Goal: Navigation & Orientation: Find specific page/section

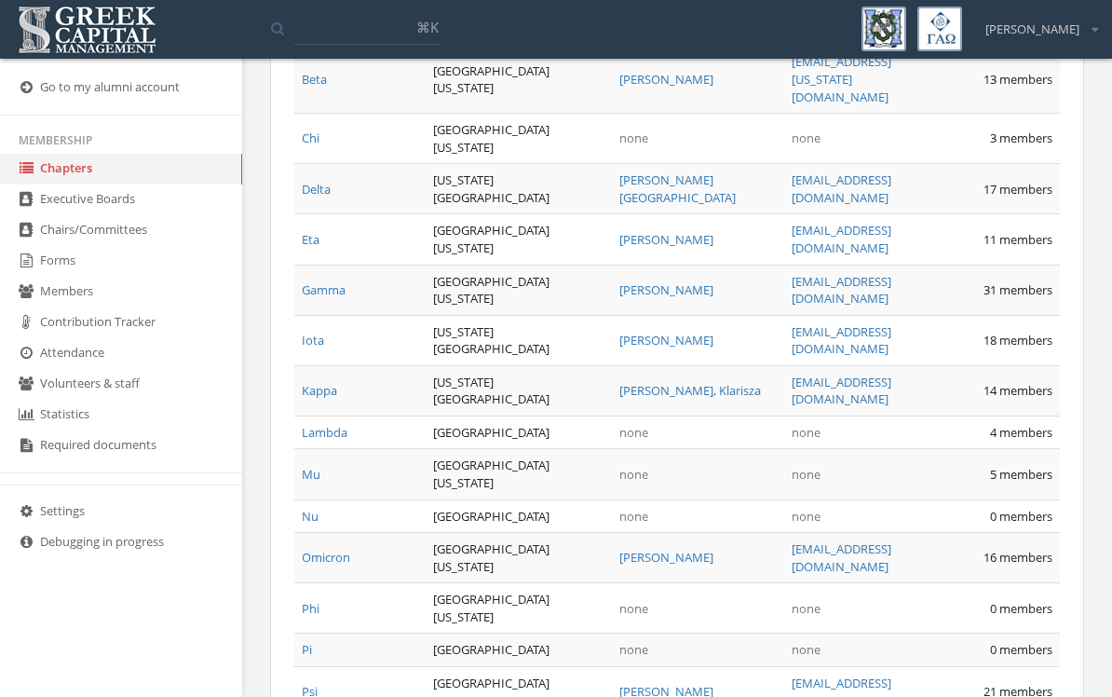
scroll to position [1222, 0]
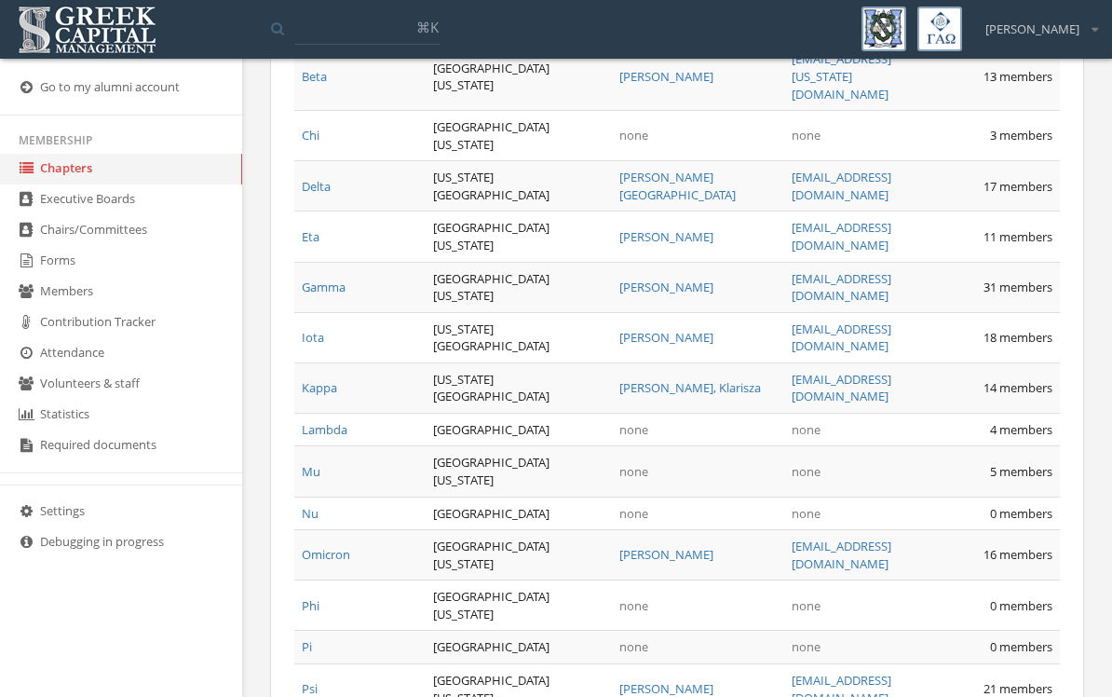
click at [328, 195] on link "Delta" at bounding box center [316, 186] width 29 height 17
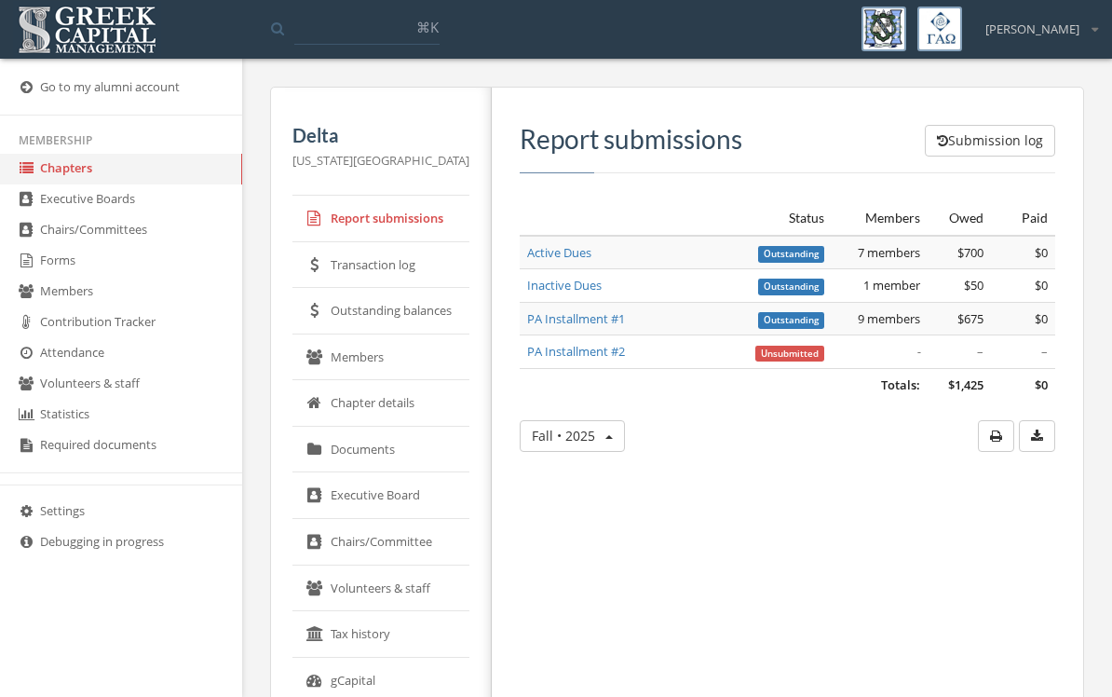
click at [400, 262] on link "Transaction log" at bounding box center [380, 265] width 177 height 47
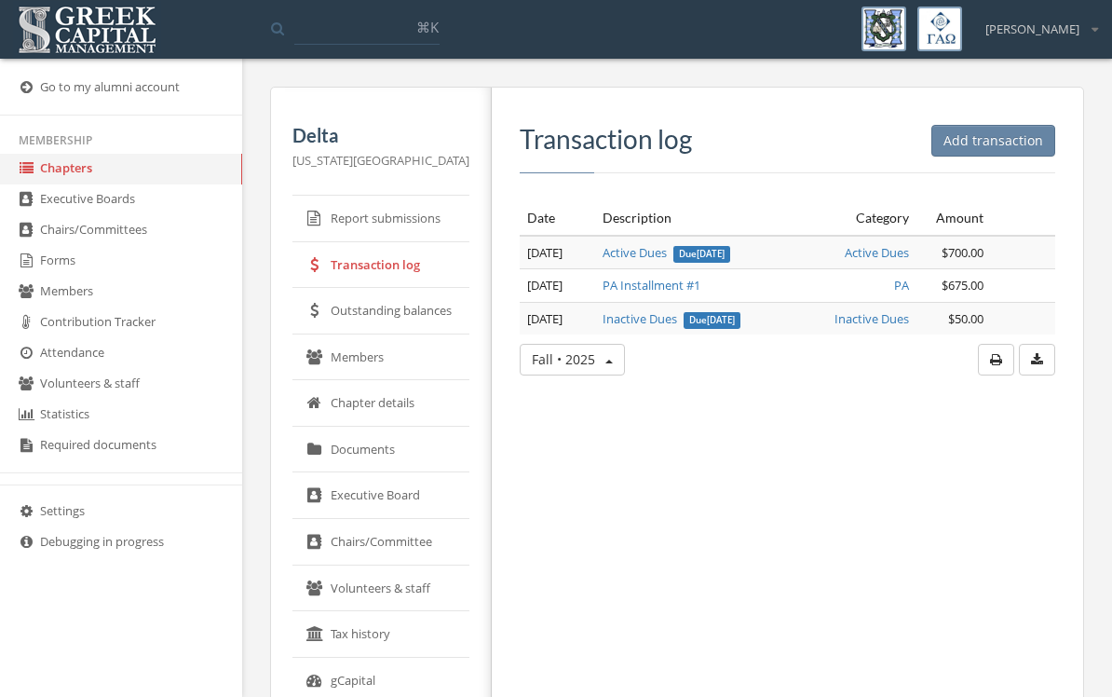
click at [441, 317] on link "Outstanding balances" at bounding box center [380, 311] width 177 height 47
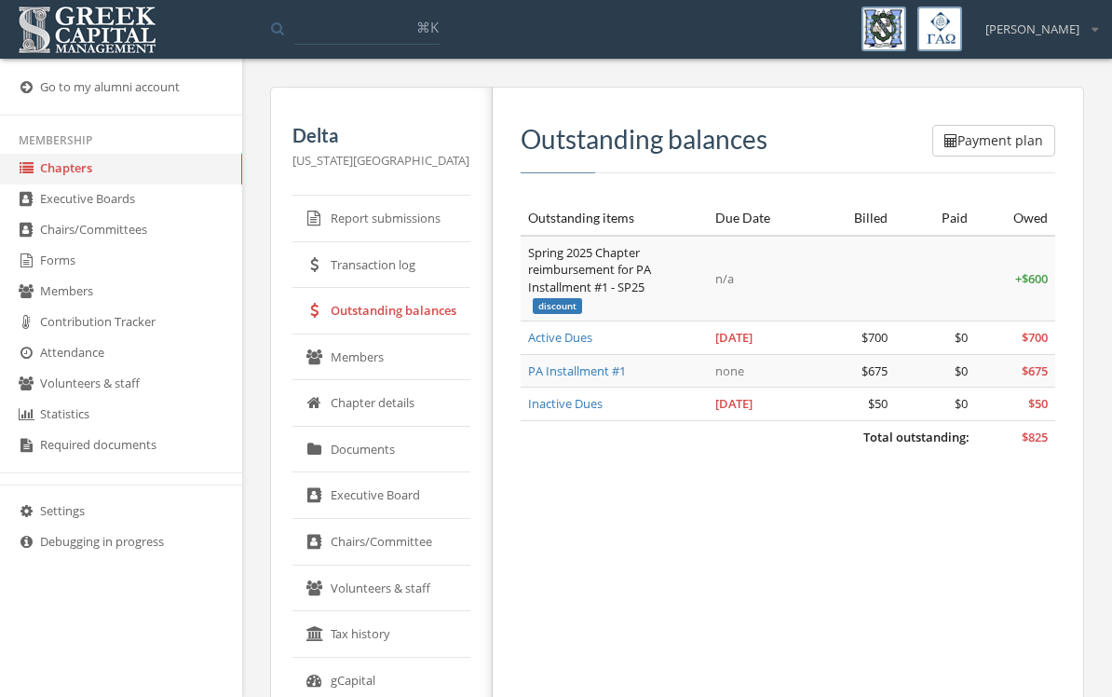
click at [371, 354] on link "Members" at bounding box center [381, 357] width 178 height 47
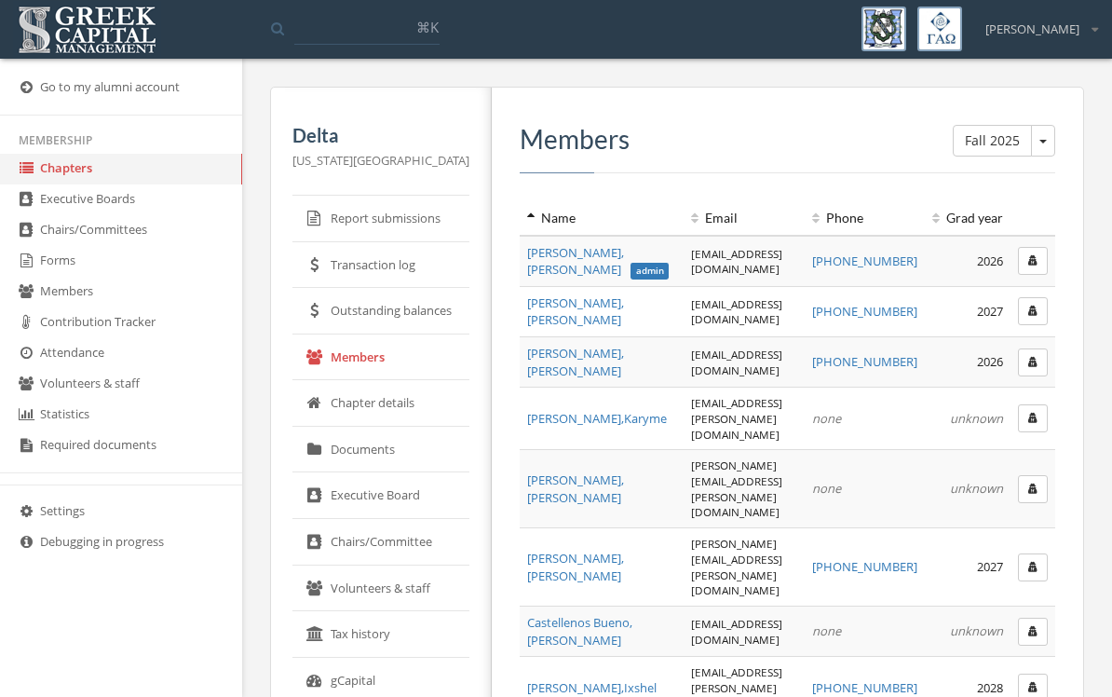
click at [394, 403] on link "Chapter details" at bounding box center [380, 403] width 177 height 47
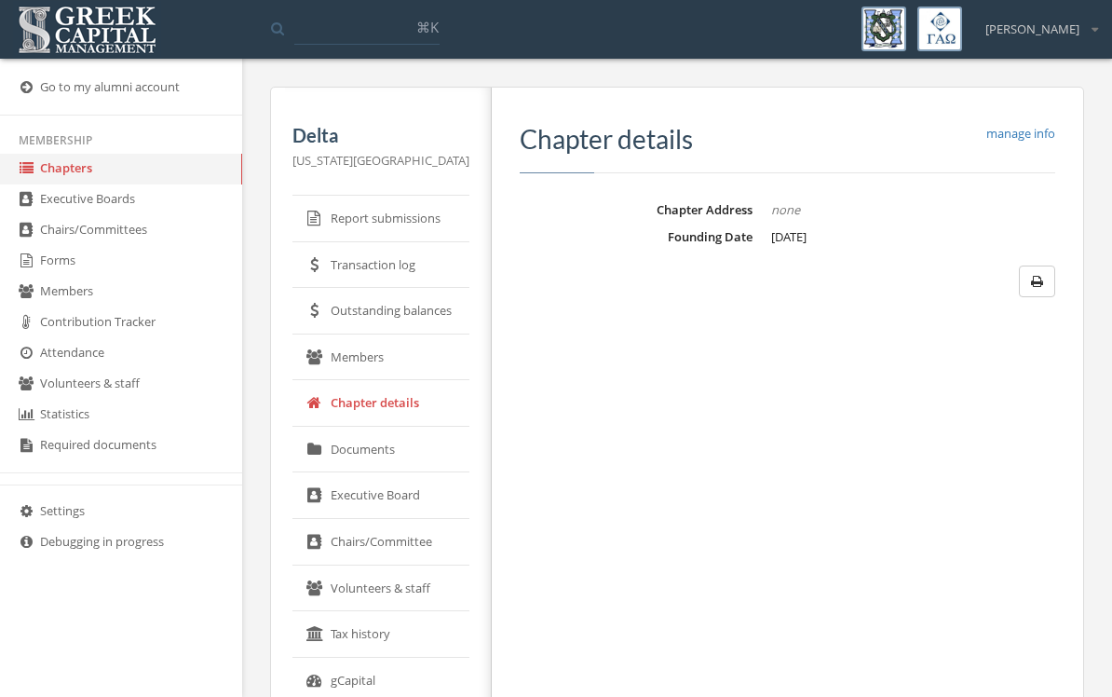
click at [390, 458] on link "Documents" at bounding box center [380, 450] width 177 height 47
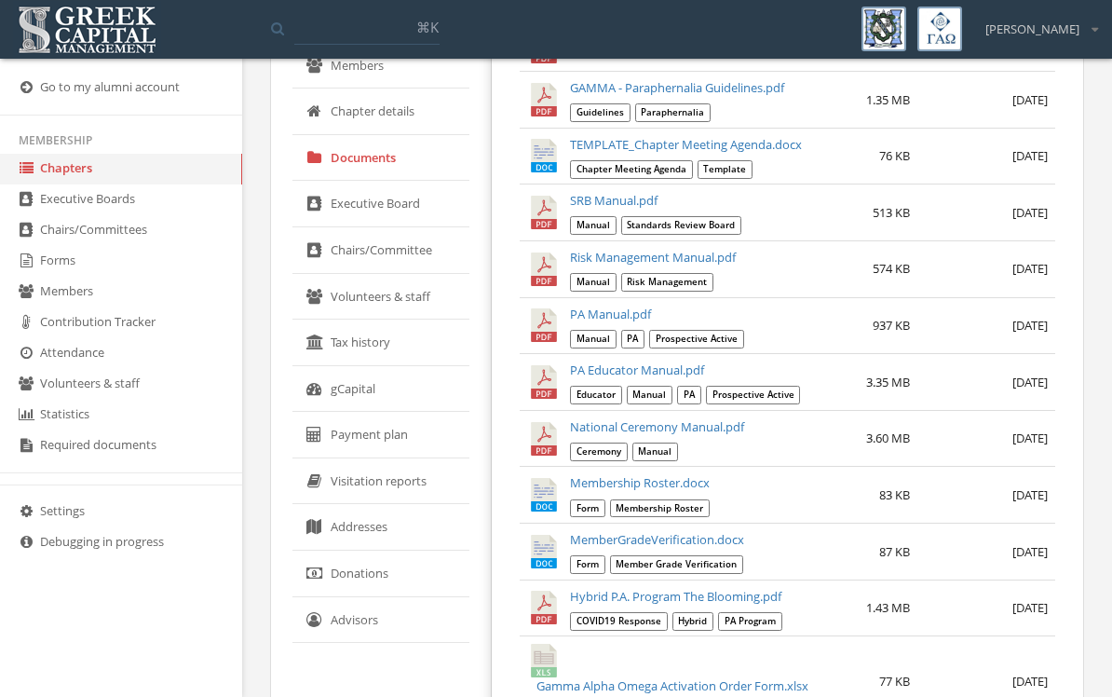
scroll to position [287, 0]
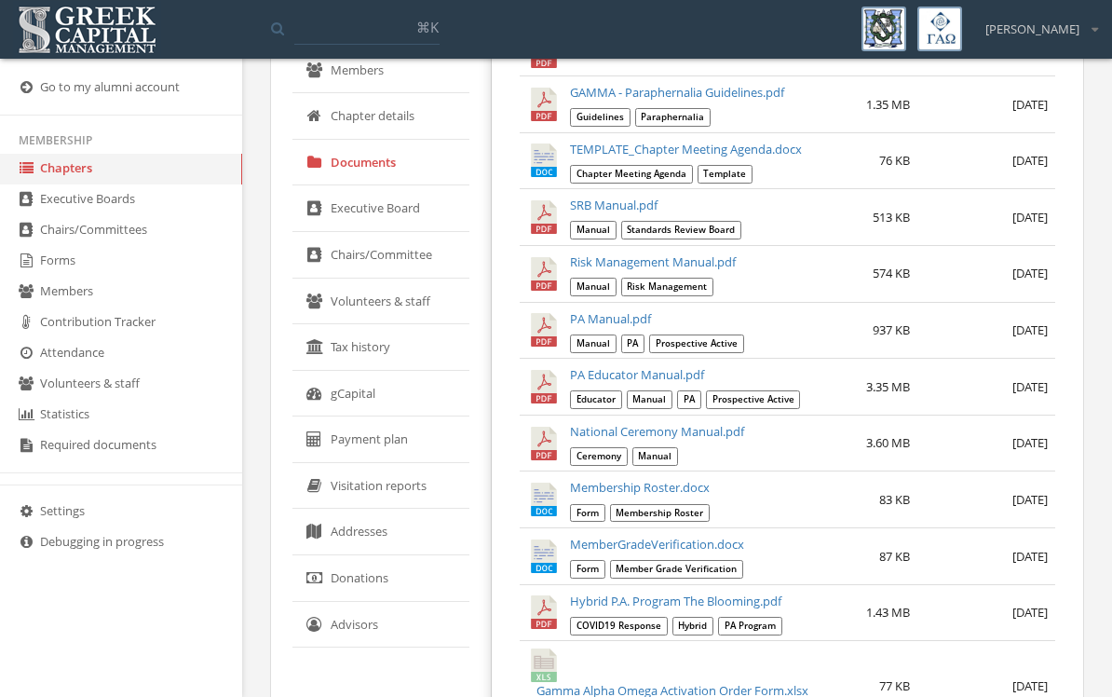
click at [352, 396] on link "gCapital" at bounding box center [380, 394] width 177 height 47
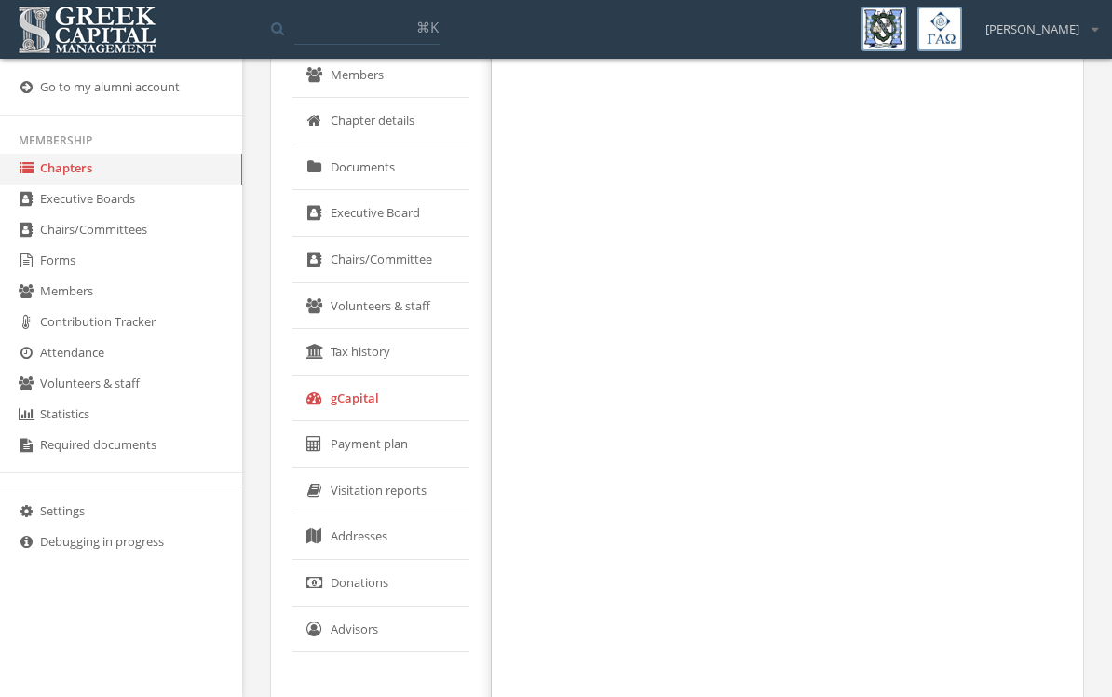
scroll to position [281, 0]
click at [348, 401] on link "gCapital" at bounding box center [380, 399] width 177 height 47
click at [359, 394] on link "gCapital" at bounding box center [380, 399] width 177 height 47
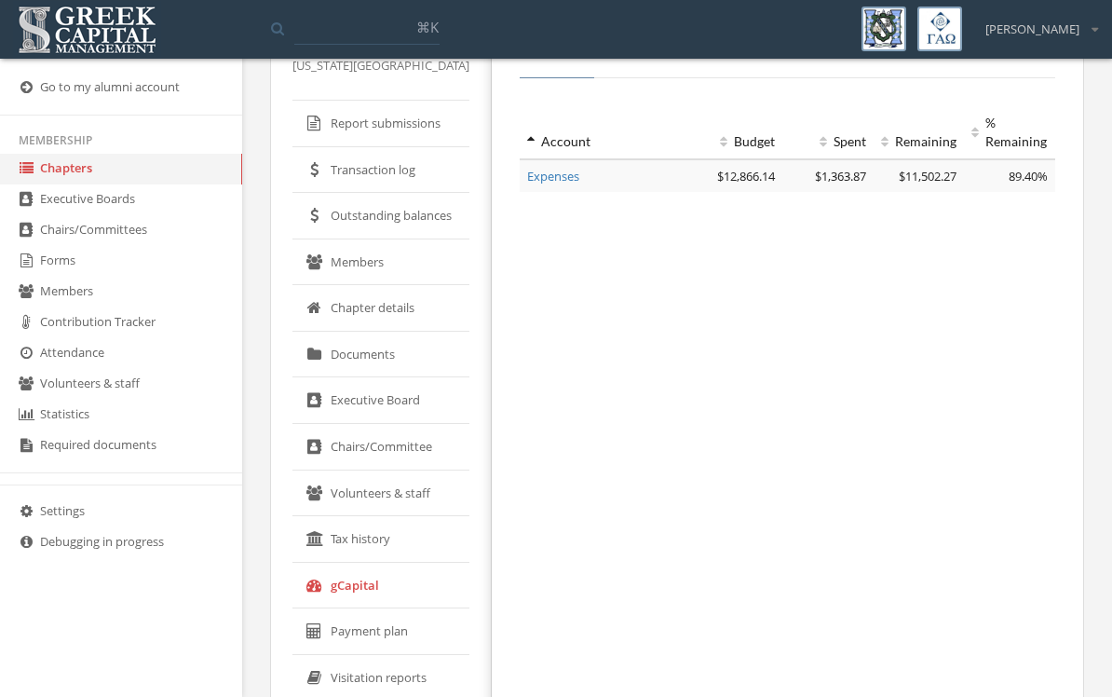
scroll to position [0, 0]
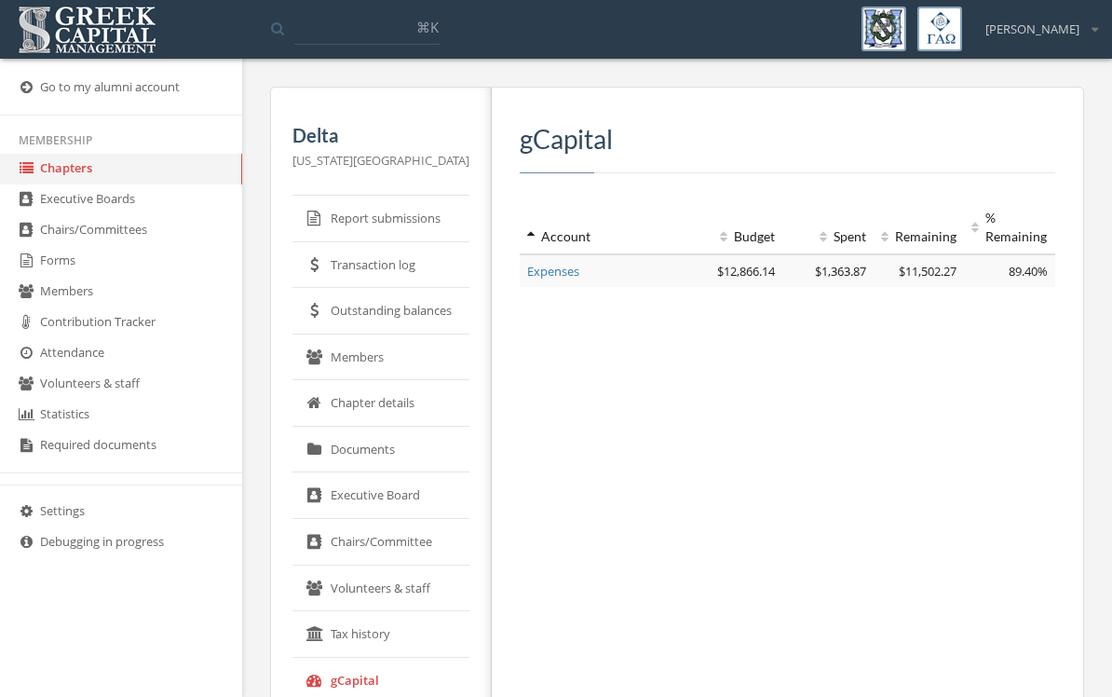
click at [558, 276] on link "Expenses" at bounding box center [553, 271] width 52 height 17
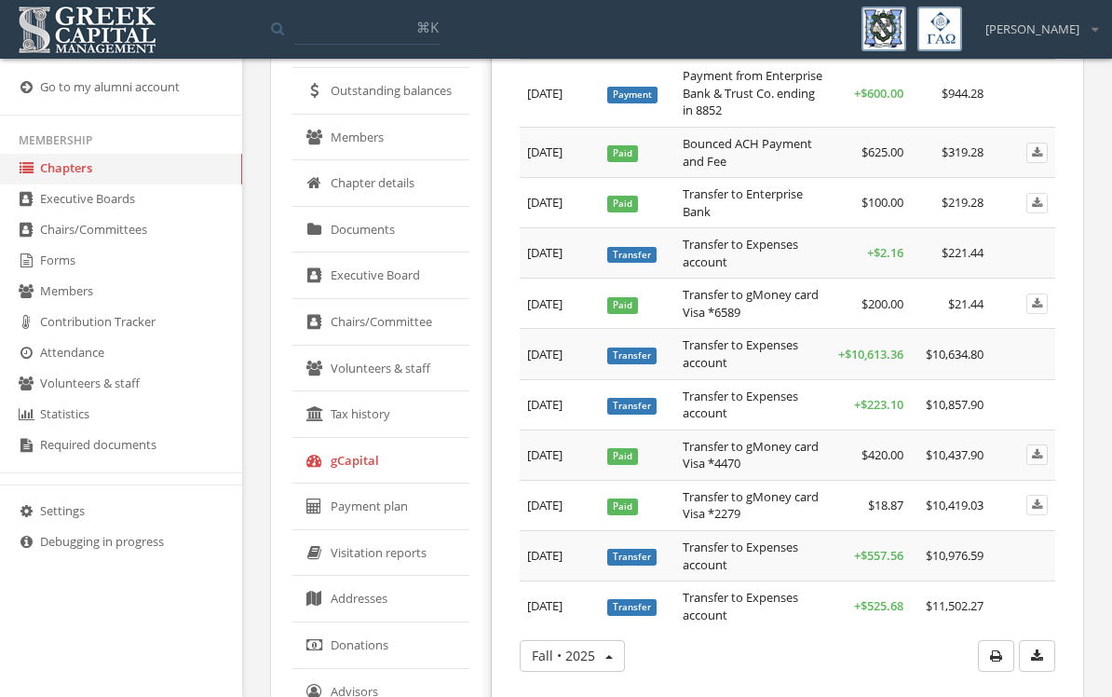
scroll to position [221, 0]
click at [876, 345] on span "$10,613.36" at bounding box center [874, 353] width 59 height 17
click at [657, 334] on td "Transfer" at bounding box center [637, 353] width 75 height 50
click at [693, 360] on td "Transfer to Expenses account" at bounding box center [753, 353] width 156 height 50
click at [735, 359] on td "Transfer to Expenses account" at bounding box center [753, 353] width 156 height 50
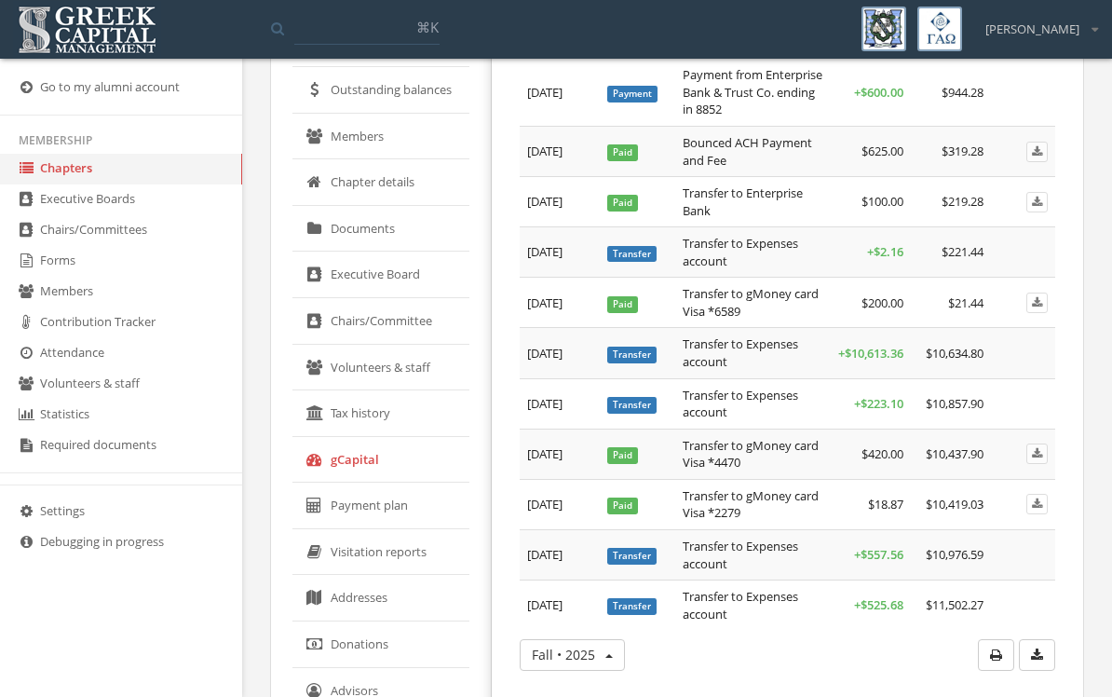
click at [1023, 359] on td at bounding box center [1023, 353] width 64 height 50
click at [1022, 359] on td at bounding box center [1023, 353] width 64 height 50
click at [1020, 364] on td at bounding box center [1023, 353] width 64 height 50
click at [952, 456] on td "$10,437.90" at bounding box center [951, 453] width 80 height 50
click at [974, 319] on td "$21.44" at bounding box center [951, 303] width 80 height 50
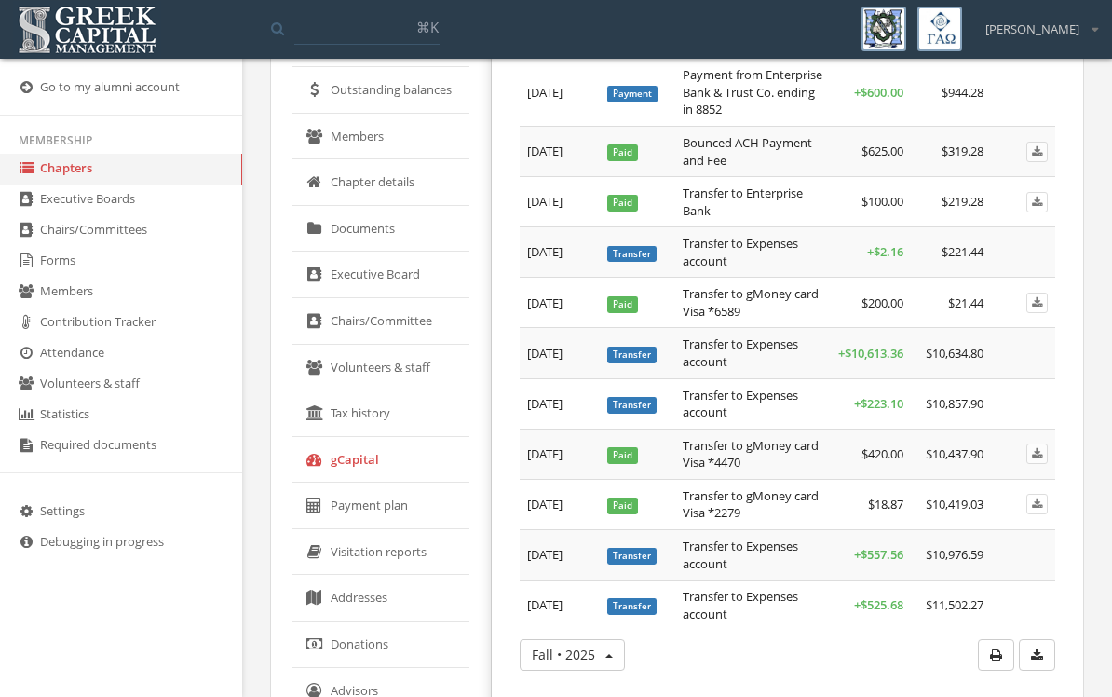
click at [859, 313] on td "$200.00" at bounding box center [871, 303] width 80 height 50
click at [858, 313] on td "$200.00" at bounding box center [871, 303] width 80 height 50
click at [861, 305] on td "$200.00" at bounding box center [871, 303] width 80 height 50
click at [860, 305] on td "$200.00" at bounding box center [871, 303] width 80 height 50
click at [863, 305] on td "$200.00" at bounding box center [871, 303] width 80 height 50
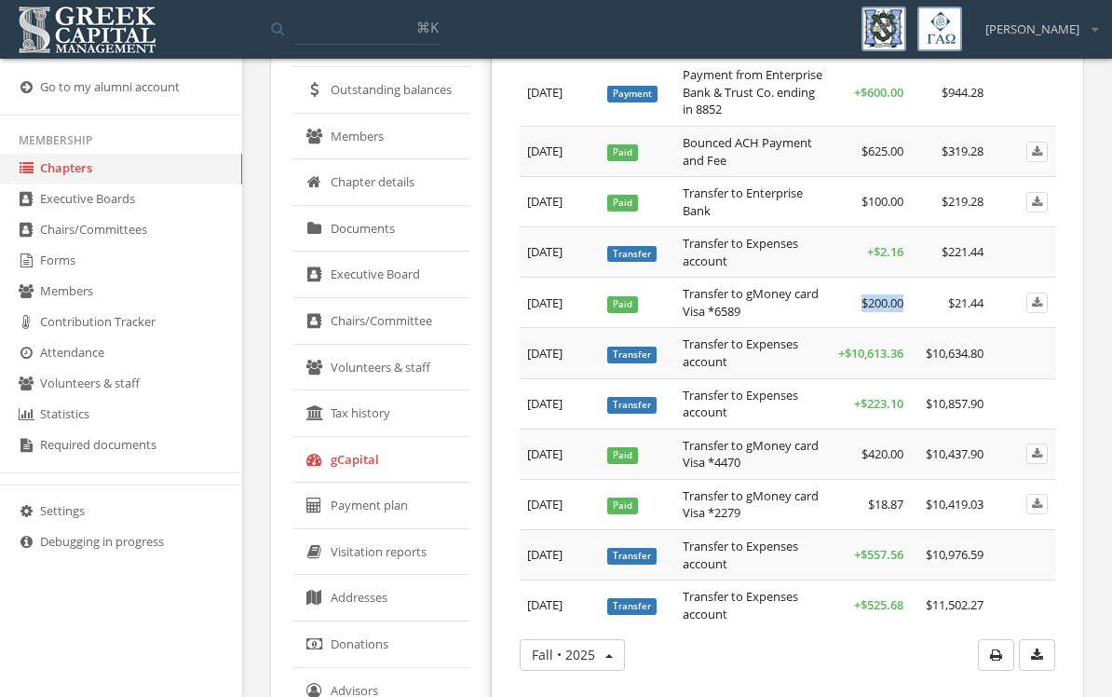
click at [640, 443] on td "Paid" at bounding box center [637, 453] width 75 height 50
click at [861, 411] on td "+ $223.10" at bounding box center [871, 403] width 80 height 50
click at [860, 410] on td "+ $223.10" at bounding box center [871, 403] width 80 height 50
click at [863, 410] on td "+ $223.10" at bounding box center [871, 403] width 80 height 50
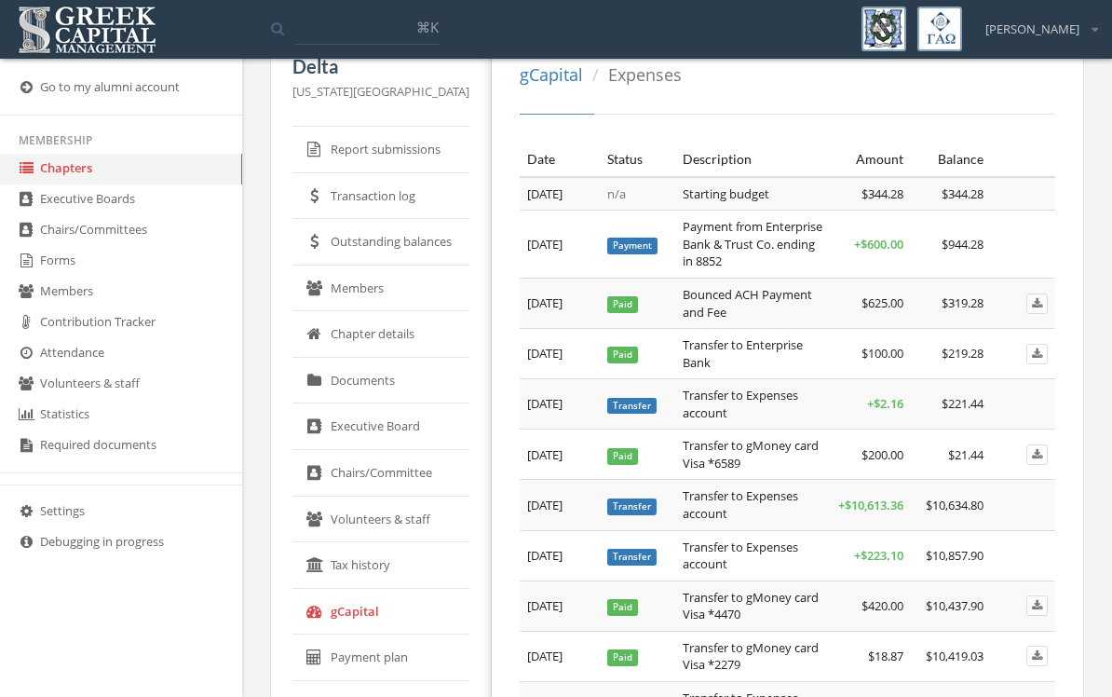
scroll to position [67, 0]
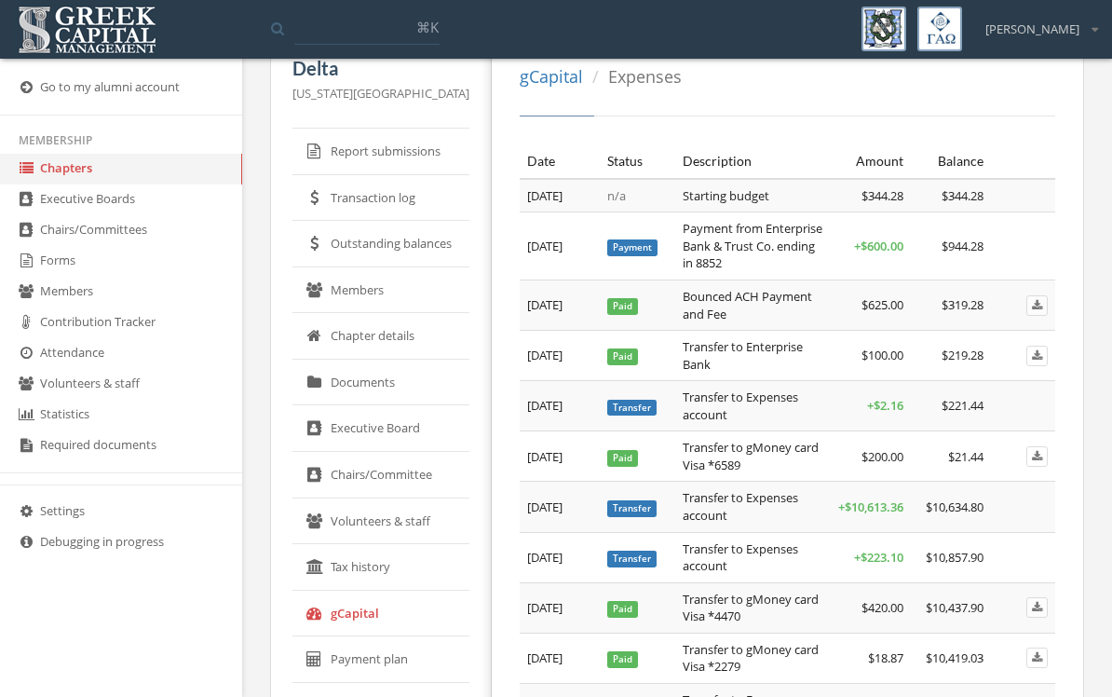
click at [392, 203] on link "Transaction log" at bounding box center [380, 198] width 177 height 47
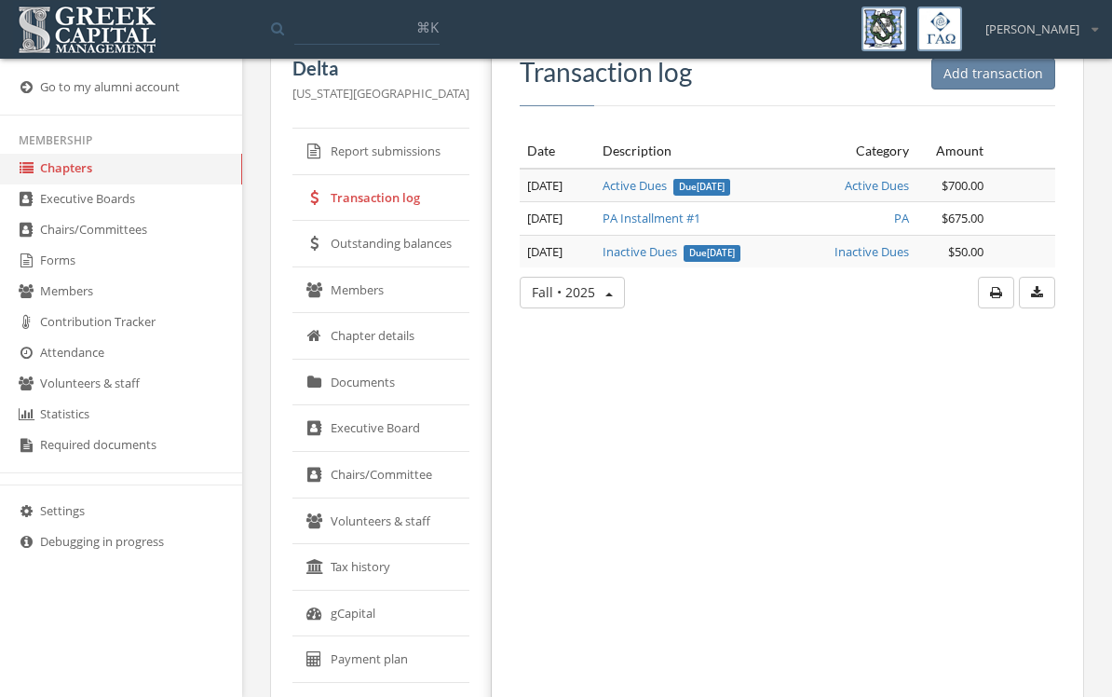
click at [785, 367] on div "Add transaction Transaction log Date Description Category Amount [DATE] Active …" at bounding box center [780, 483] width 577 height 927
click at [678, 358] on div "Add transaction Transaction log Date Description Category Amount [DATE] Active …" at bounding box center [780, 483] width 577 height 927
click at [392, 256] on link "Outstanding balances" at bounding box center [380, 244] width 177 height 47
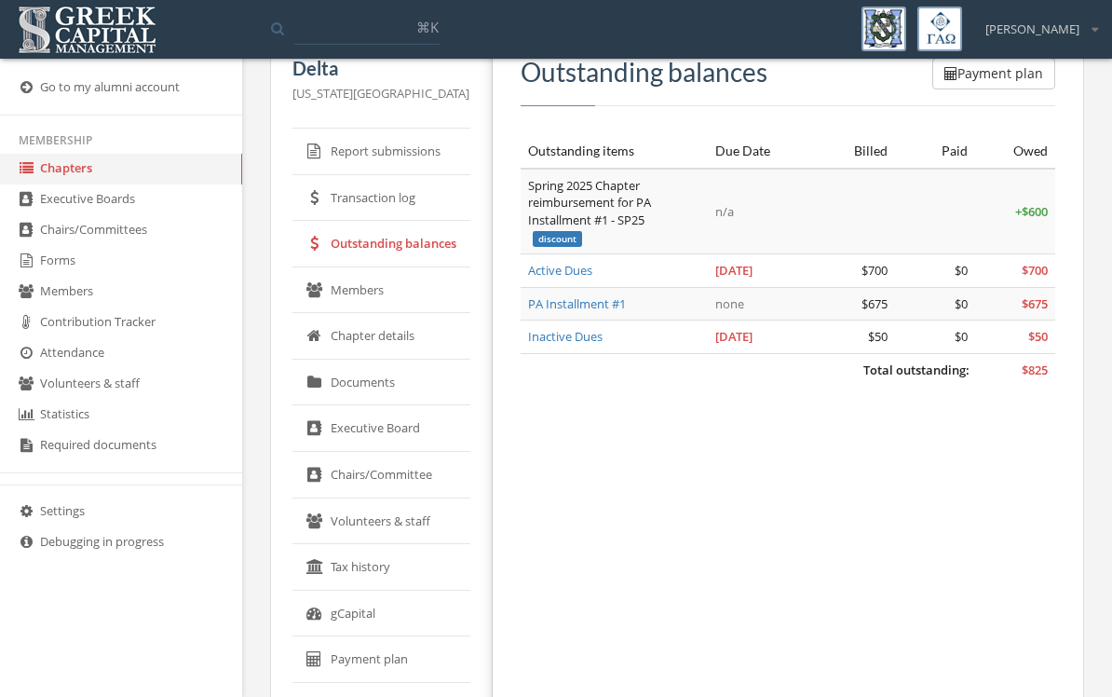
click at [373, 197] on link "Transaction log" at bounding box center [381, 198] width 178 height 47
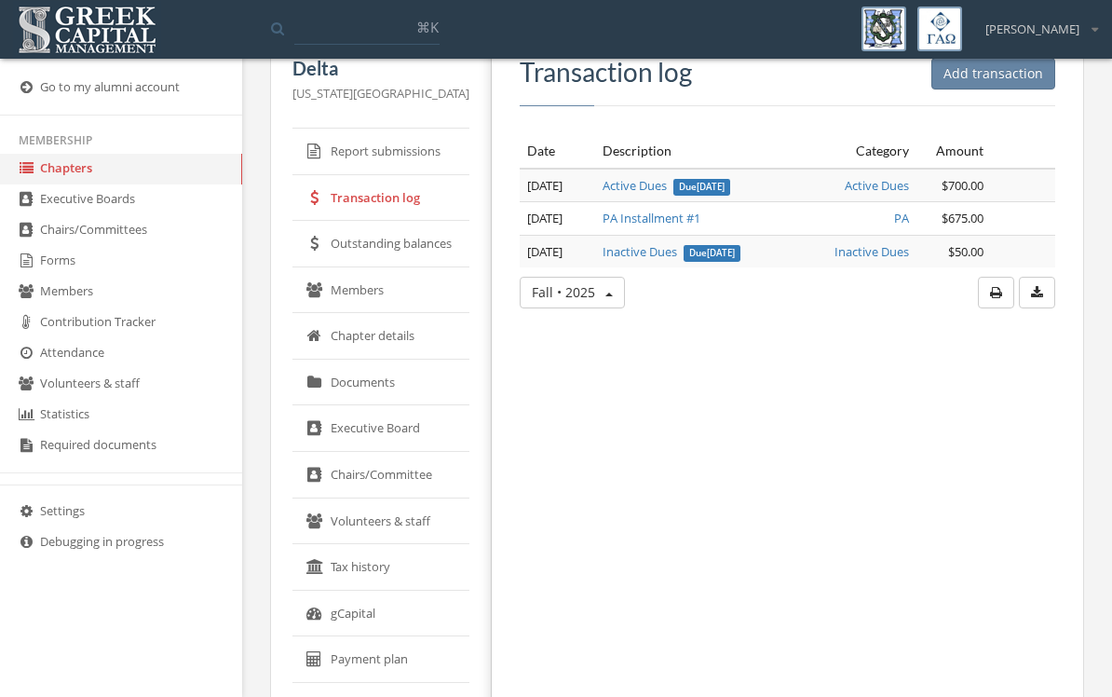
click at [399, 154] on link "Report submissions" at bounding box center [380, 152] width 177 height 47
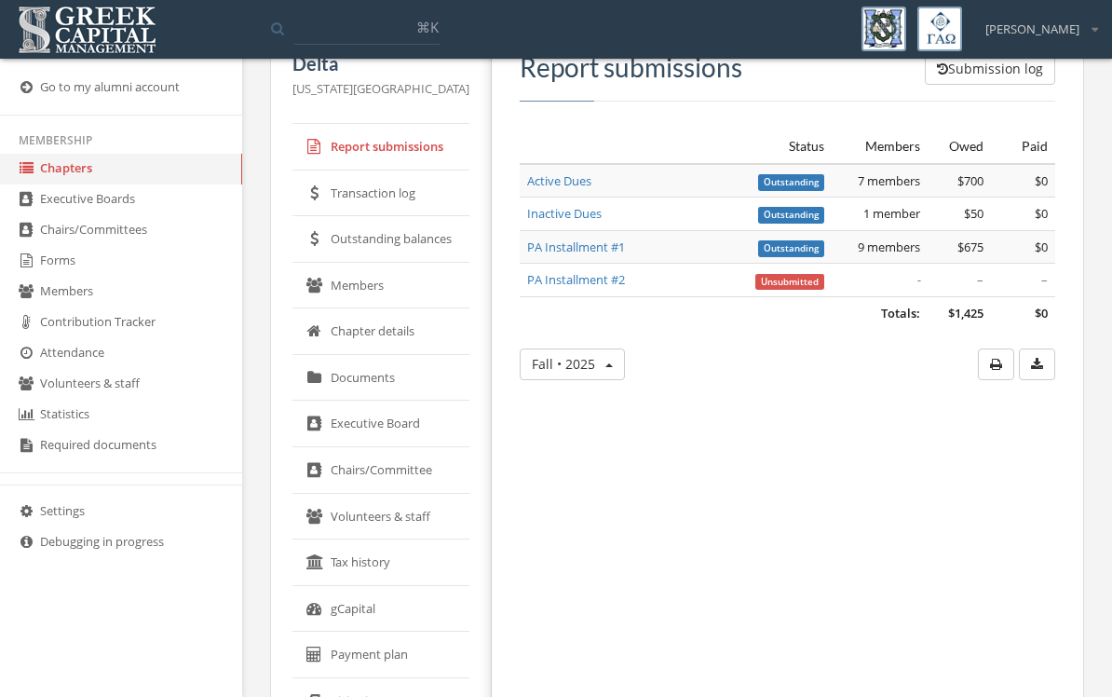
click at [1058, 287] on div "Submission log Report submissions Status Members Owed Paid Totals: $1,425 $0 Ac…" at bounding box center [780, 479] width 577 height 927
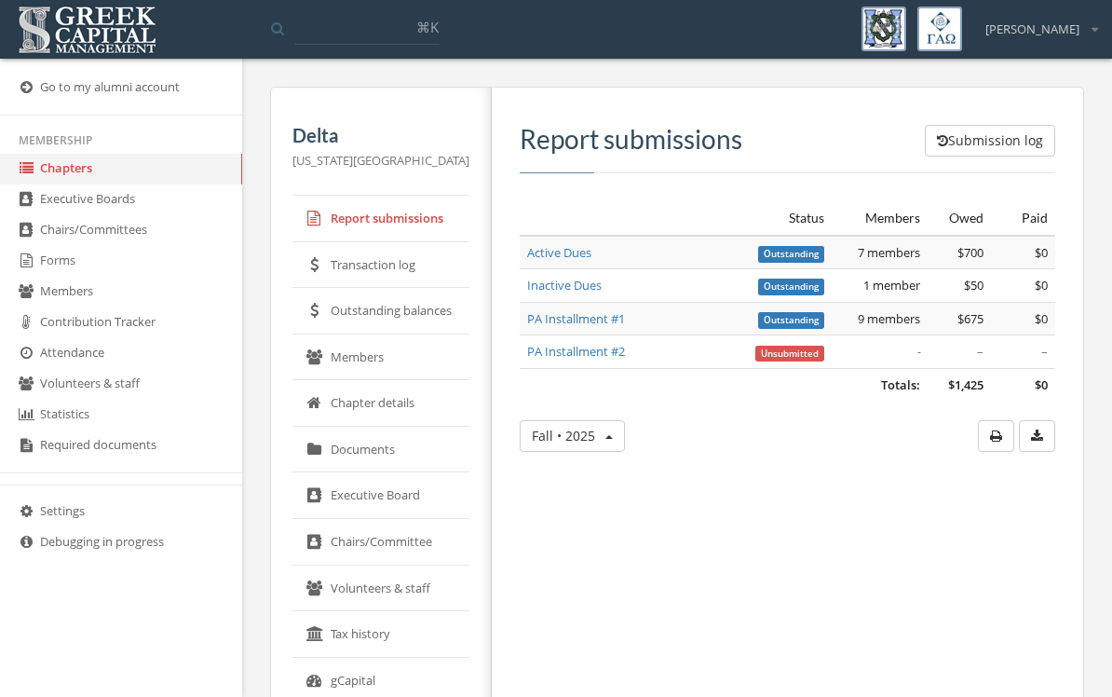
scroll to position [6, 0]
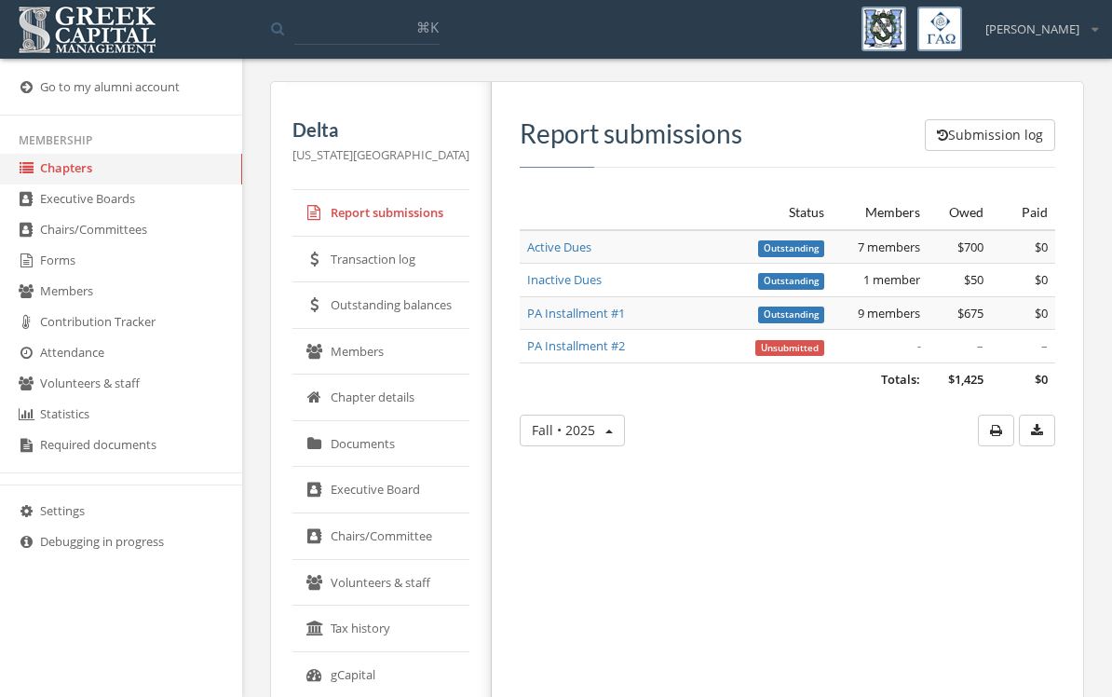
click at [401, 326] on link "Outstanding balances" at bounding box center [380, 305] width 177 height 47
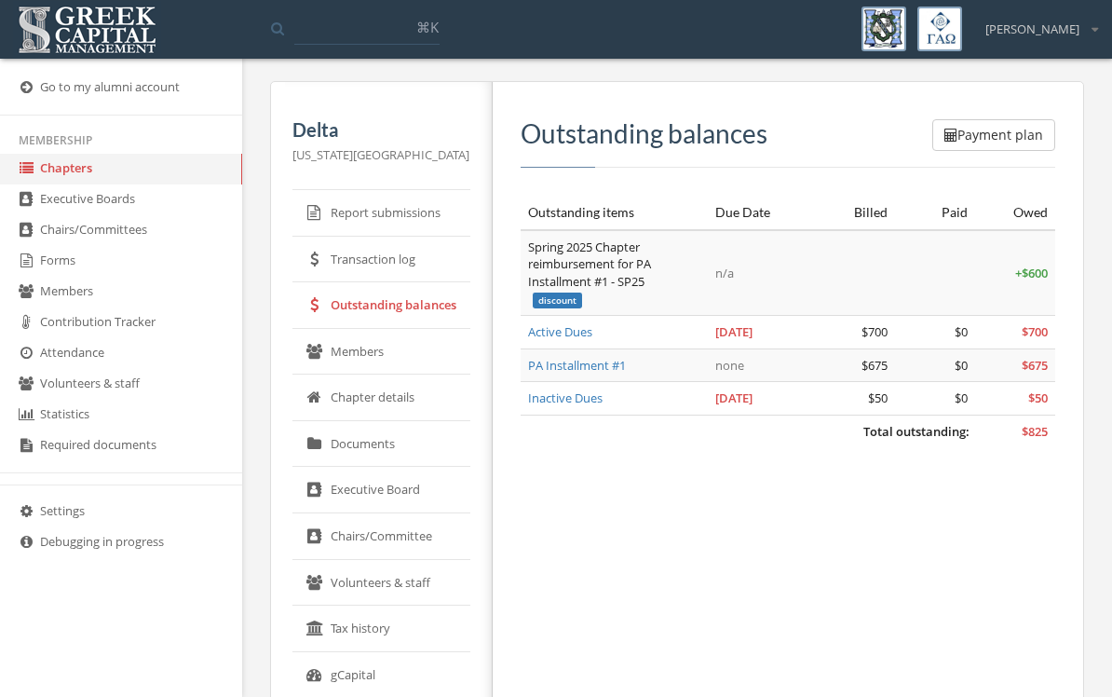
click at [346, 342] on link "Members" at bounding box center [381, 352] width 178 height 47
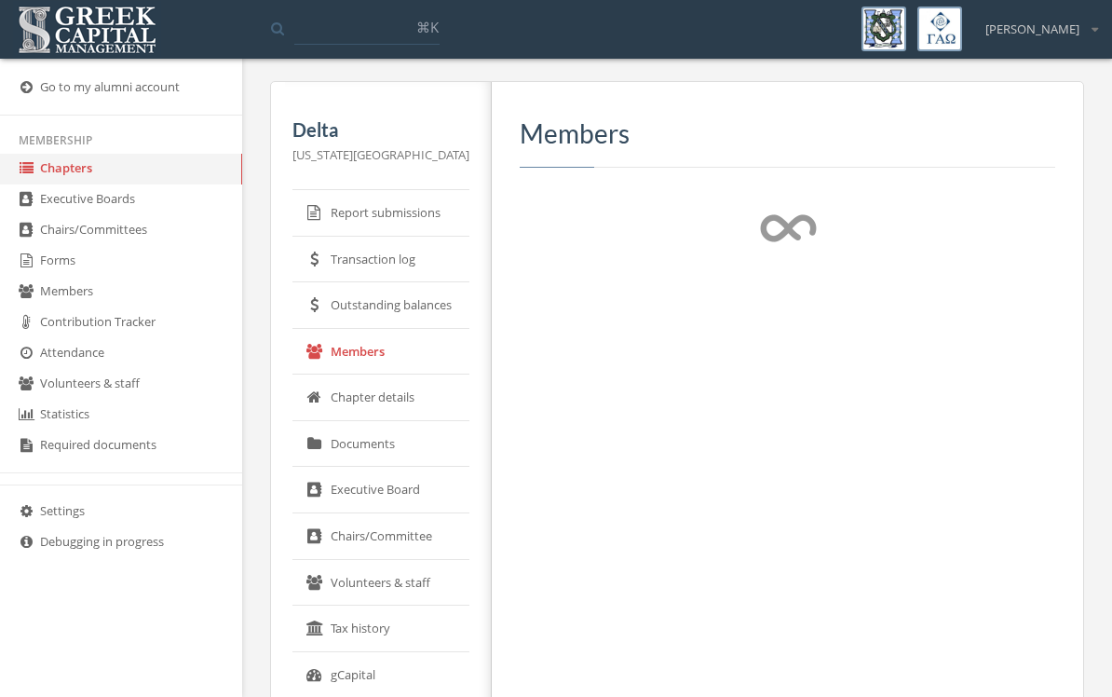
click at [364, 393] on link "Chapter details" at bounding box center [380, 397] width 177 height 47
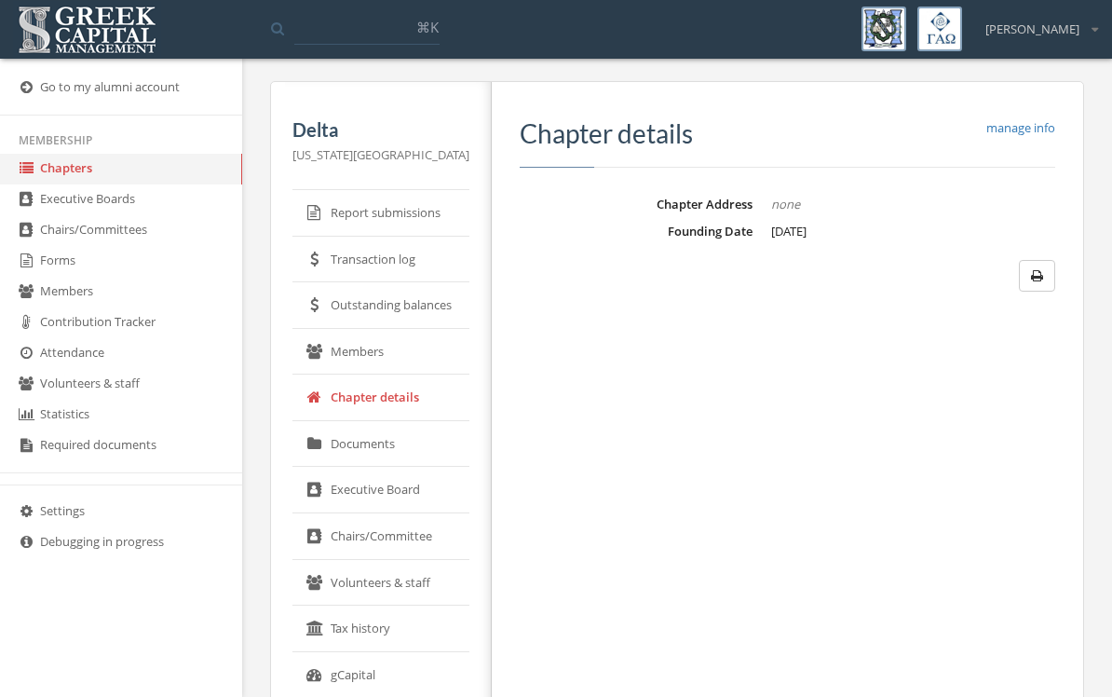
click at [360, 459] on link "Documents" at bounding box center [380, 444] width 177 height 47
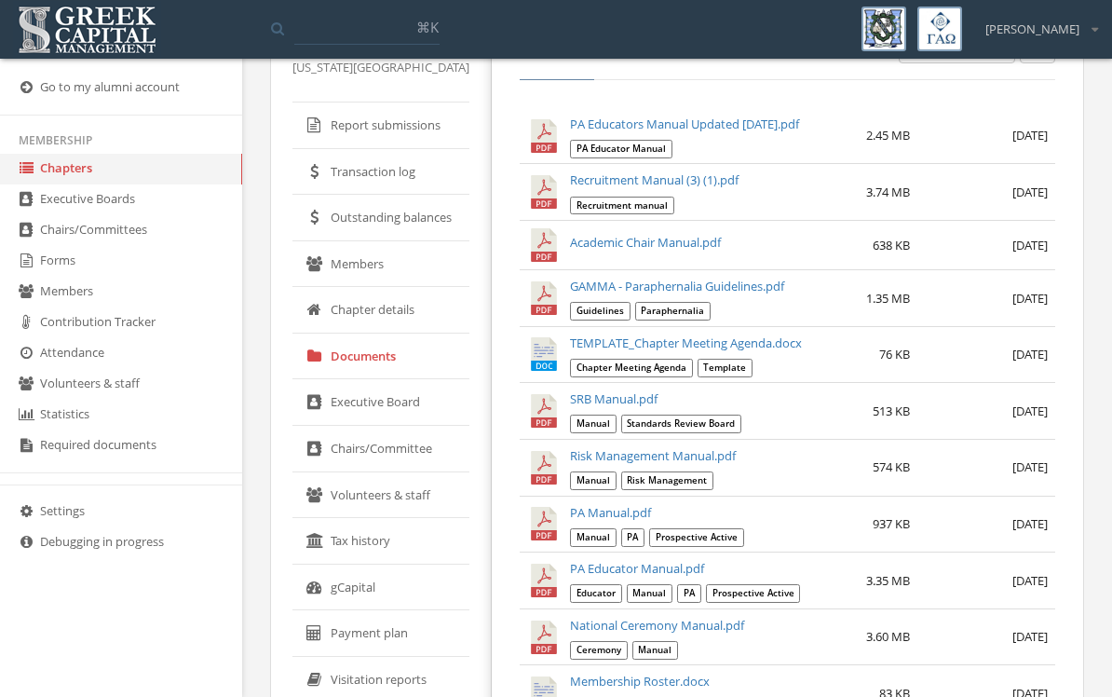
scroll to position [94, 0]
click at [366, 584] on link "gCapital" at bounding box center [380, 586] width 177 height 47
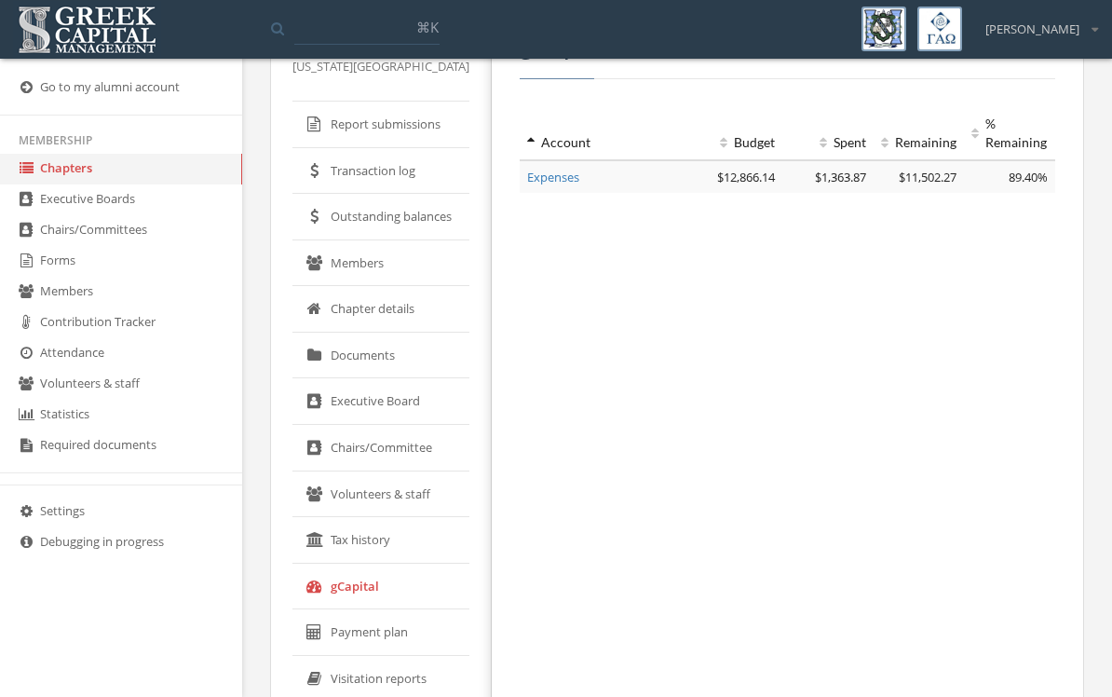
click at [553, 175] on link "Expenses" at bounding box center [553, 177] width 52 height 17
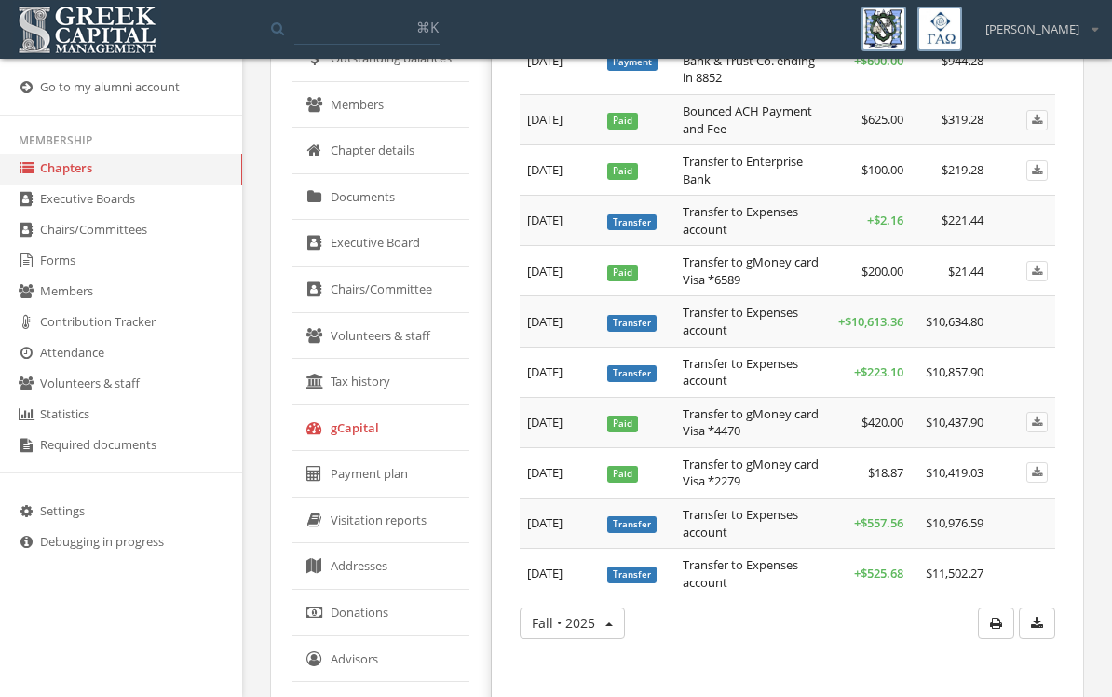
scroll to position [251, 0]
click at [321, 383] on icon at bounding box center [313, 381] width 15 height 15
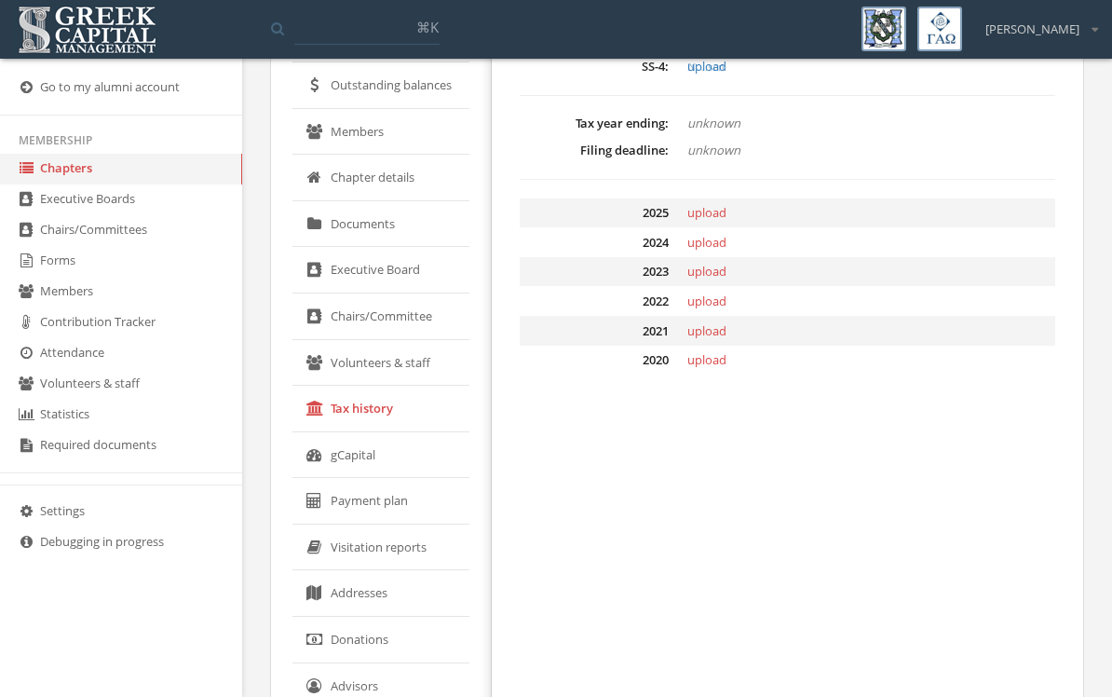
scroll to position [237, 0]
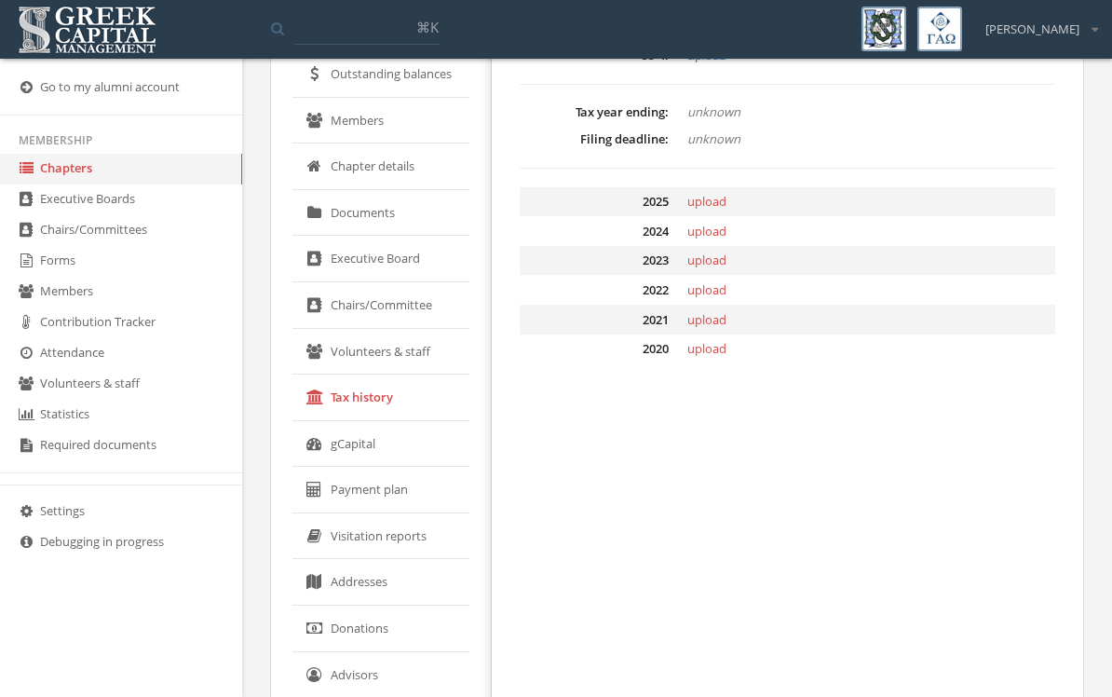
click at [354, 491] on link "Payment plan" at bounding box center [380, 490] width 177 height 47
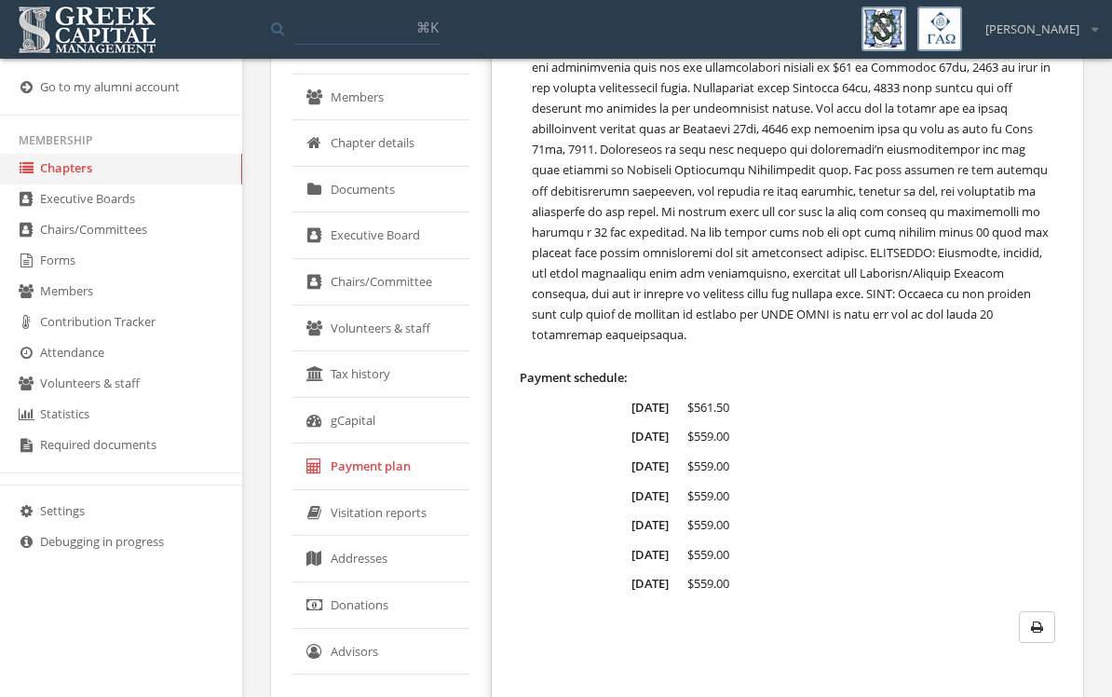
scroll to position [257, 0]
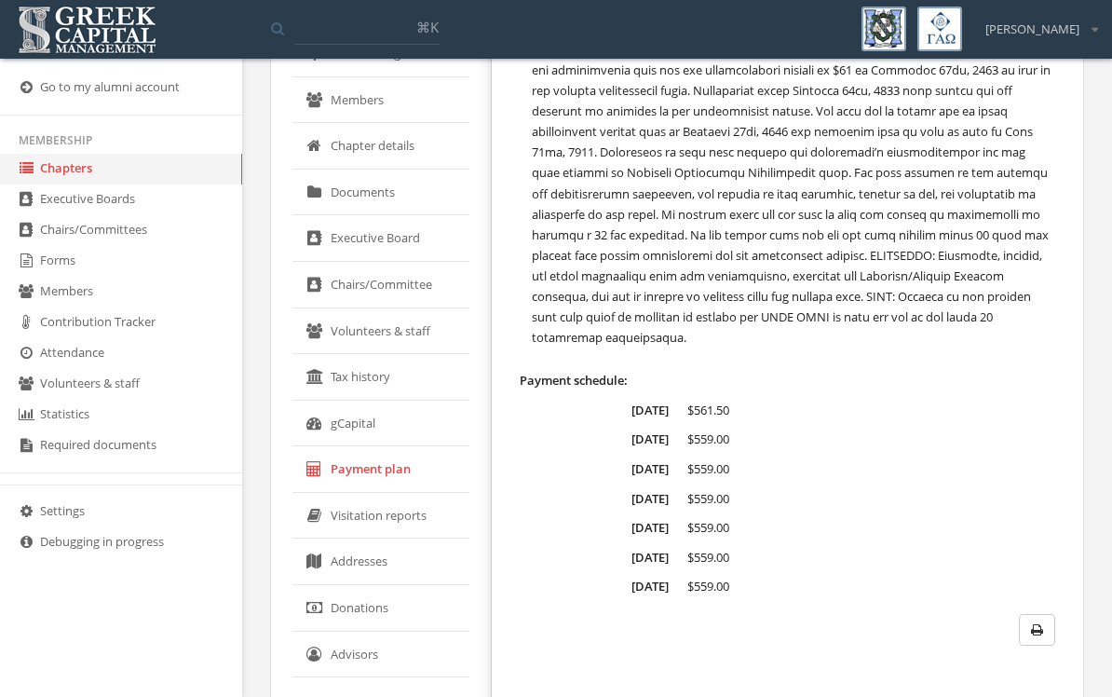
click at [387, 194] on link "Documents" at bounding box center [380, 192] width 177 height 47
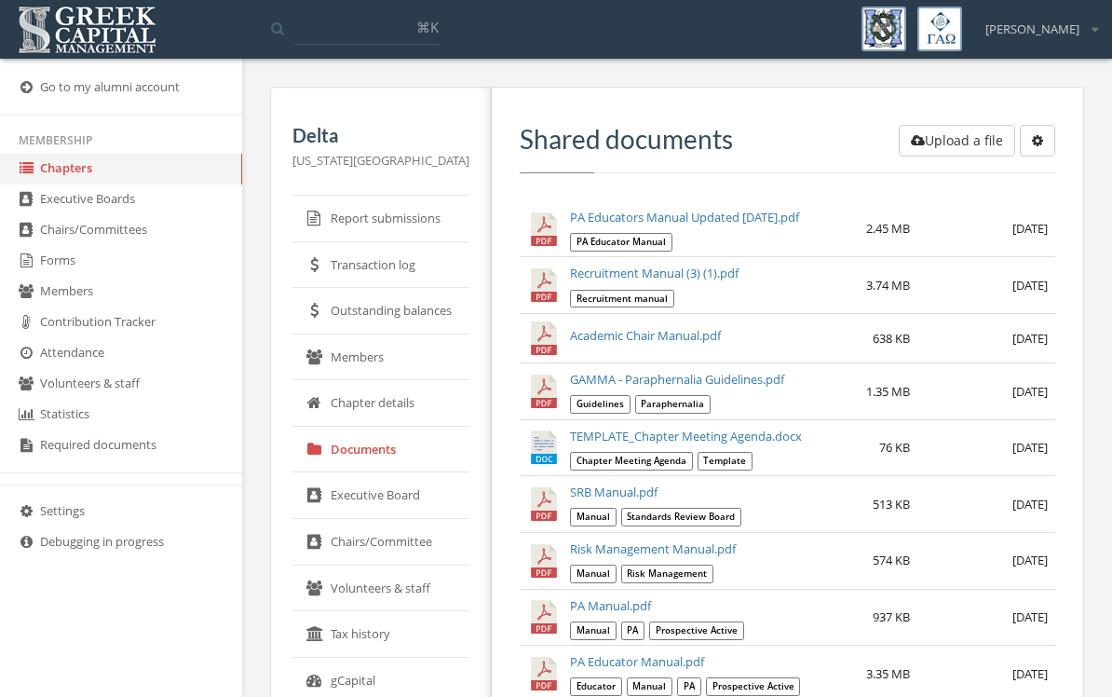
click at [328, 257] on link "Transaction log" at bounding box center [380, 265] width 177 height 47
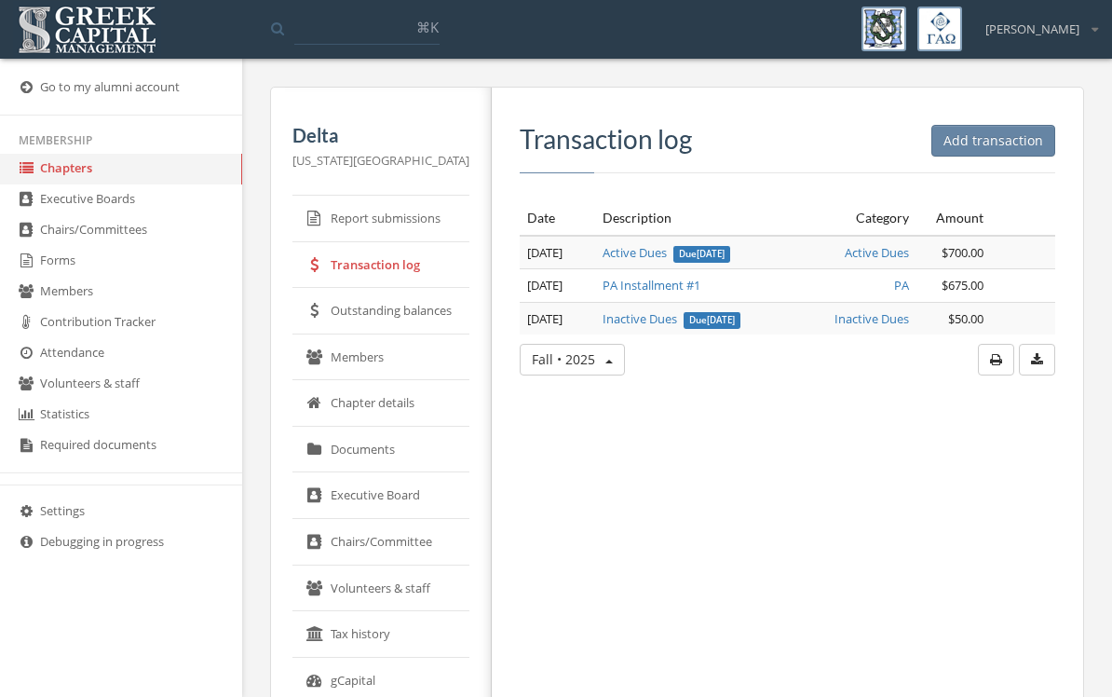
click at [596, 375] on button "Fall • 2025" at bounding box center [572, 360] width 105 height 32
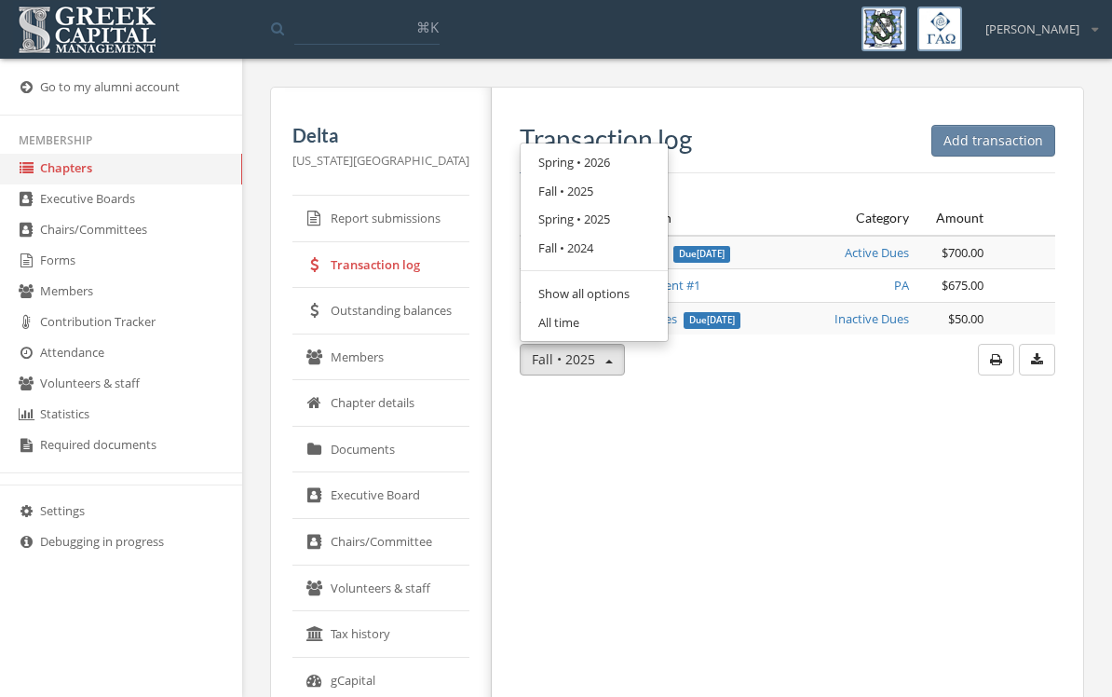
click at [692, 497] on div "Add transaction Transaction log Date Description Category Amount [DATE] Active …" at bounding box center [780, 551] width 577 height 927
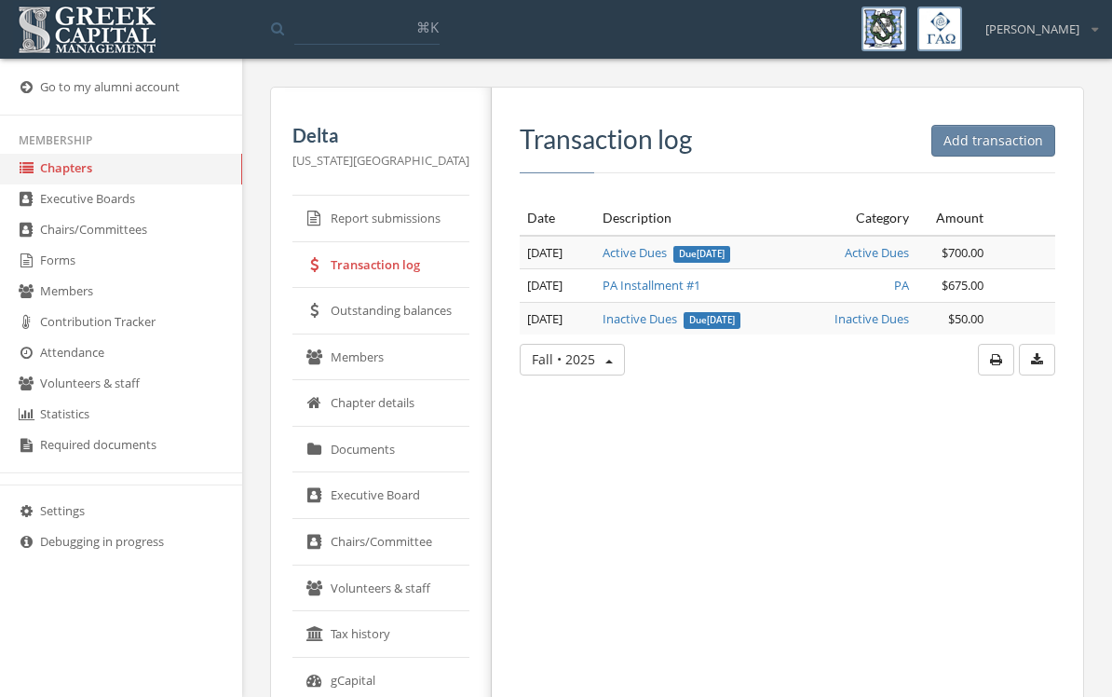
click at [605, 363] on span "button" at bounding box center [608, 361] width 7 height 4
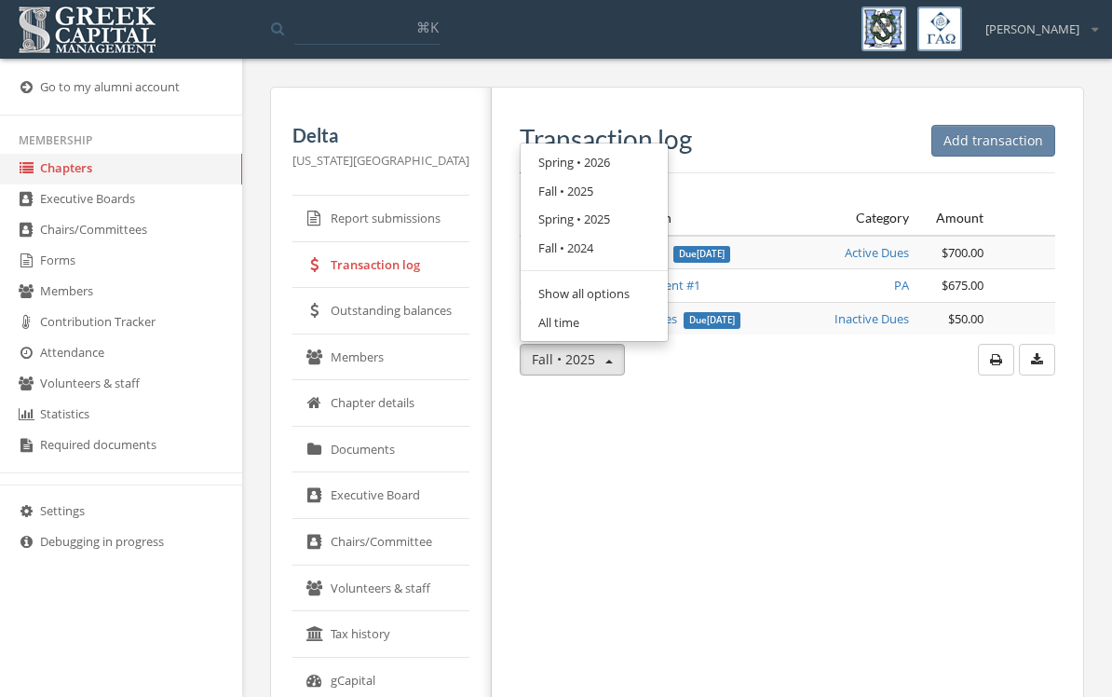
click at [611, 234] on link "Spring • 2025" at bounding box center [594, 219] width 134 height 29
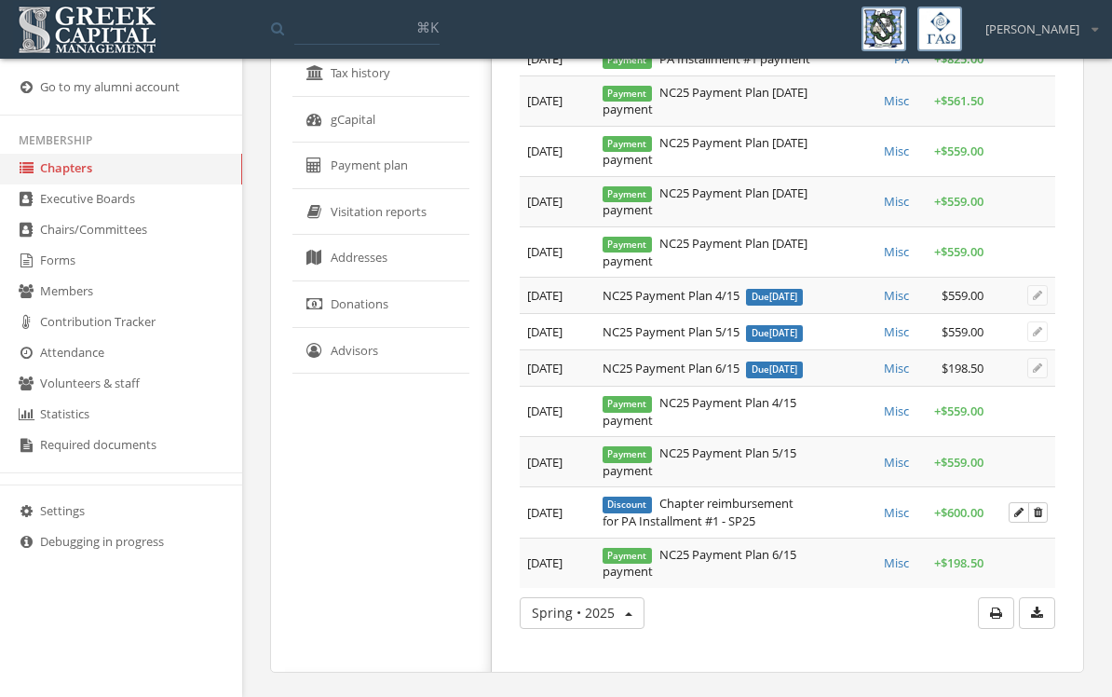
scroll to position [684, 0]
click at [632, 610] on button "Spring • 2025" at bounding box center [582, 613] width 125 height 32
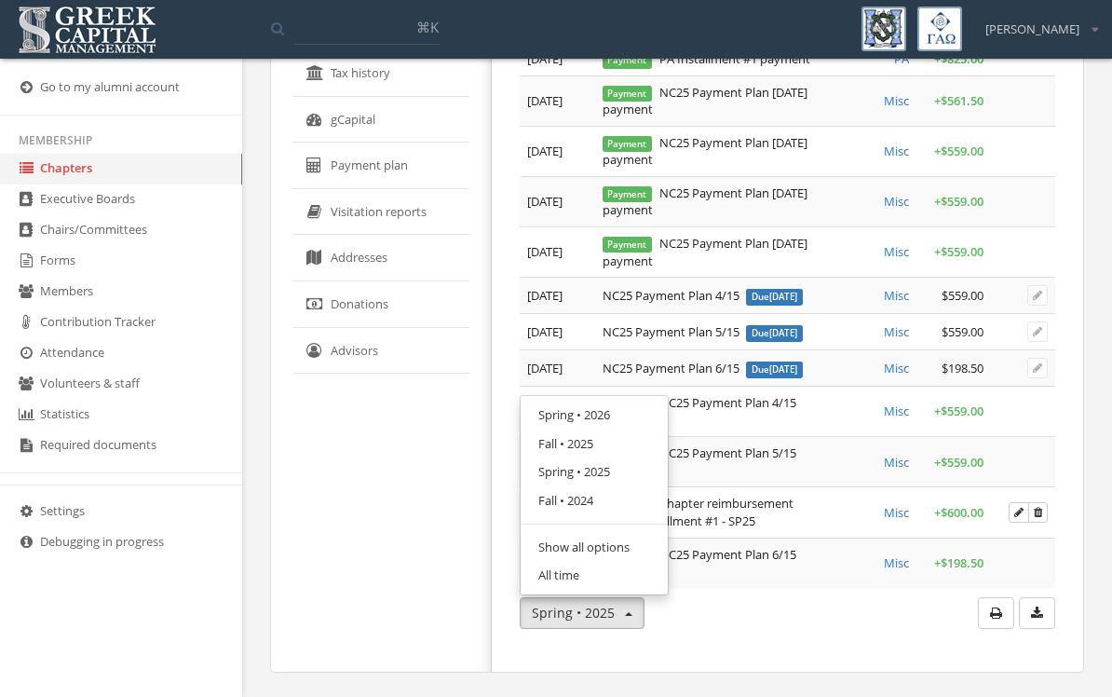
click at [602, 575] on link "All time" at bounding box center [594, 575] width 134 height 29
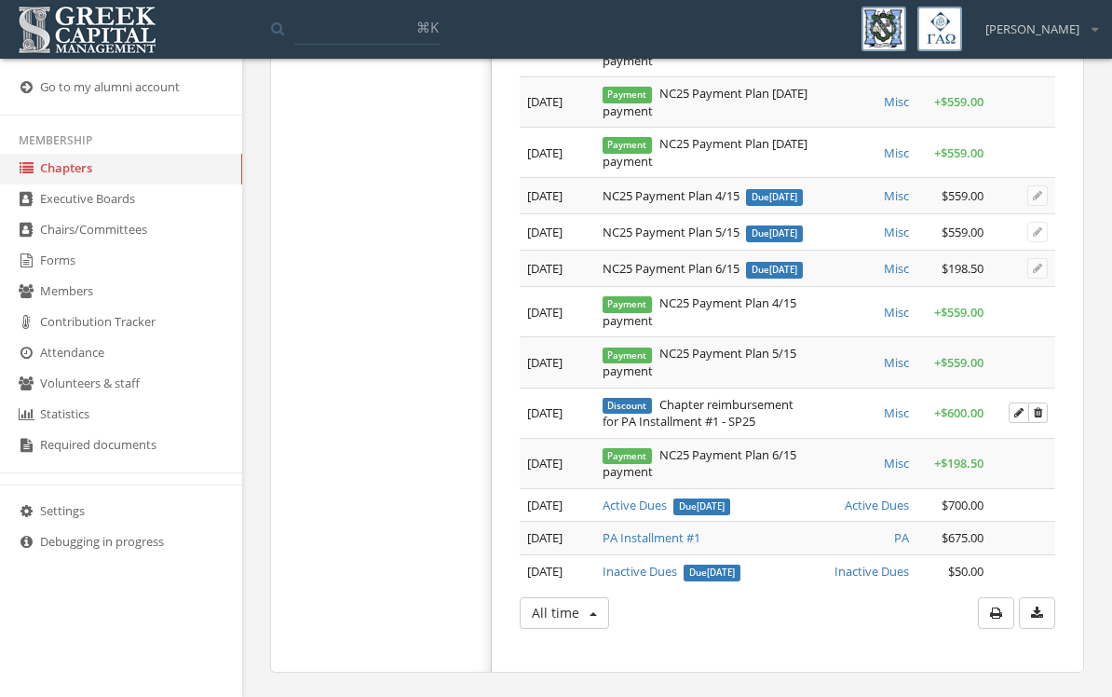
scroll to position [3573, 0]
click at [75, 369] on link "Attendance" at bounding box center [121, 353] width 242 height 31
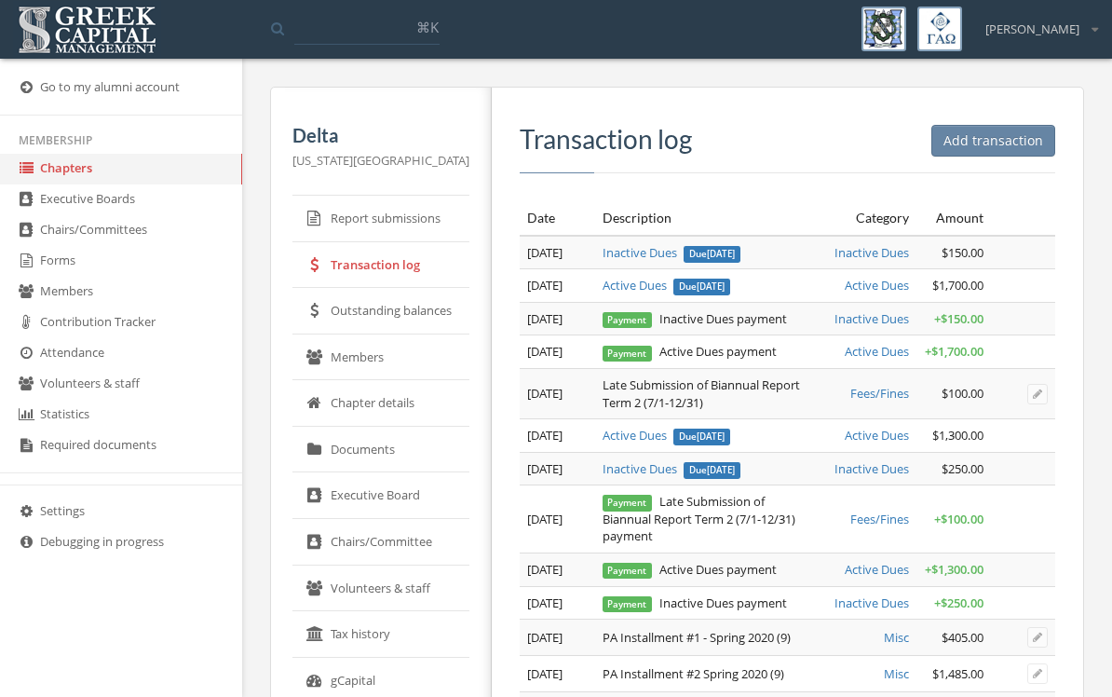
click at [859, 151] on h3 "Transaction log" at bounding box center [788, 139] width 536 height 29
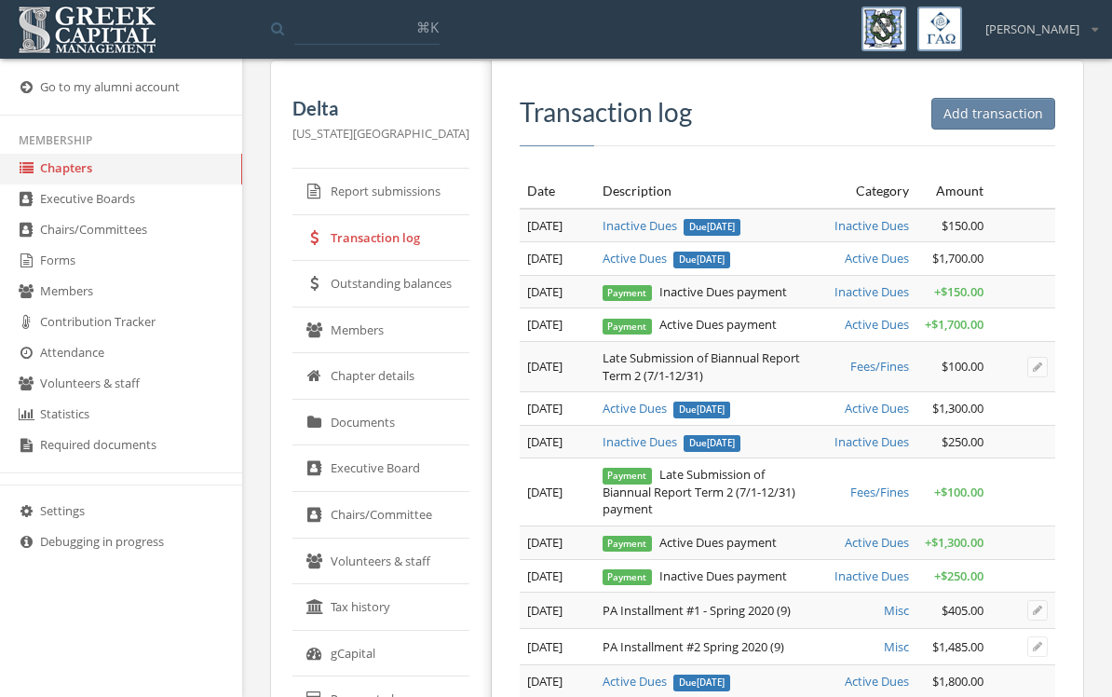
click at [397, 383] on link "Chapter details" at bounding box center [380, 376] width 177 height 47
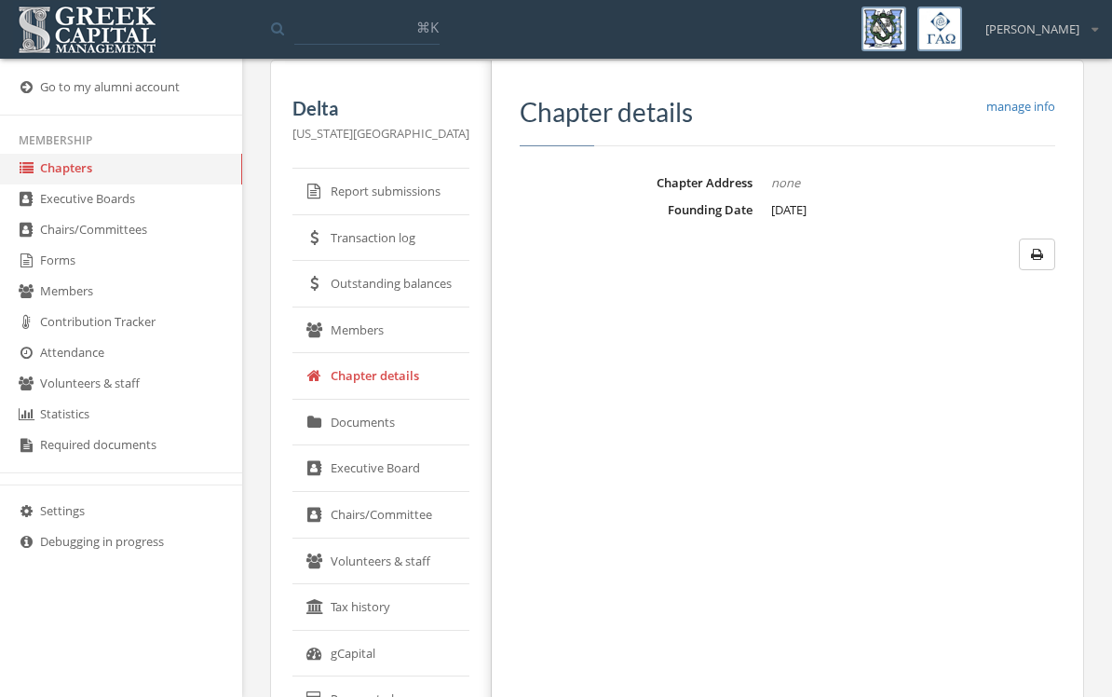
click at [397, 418] on link "Documents" at bounding box center [380, 423] width 177 height 47
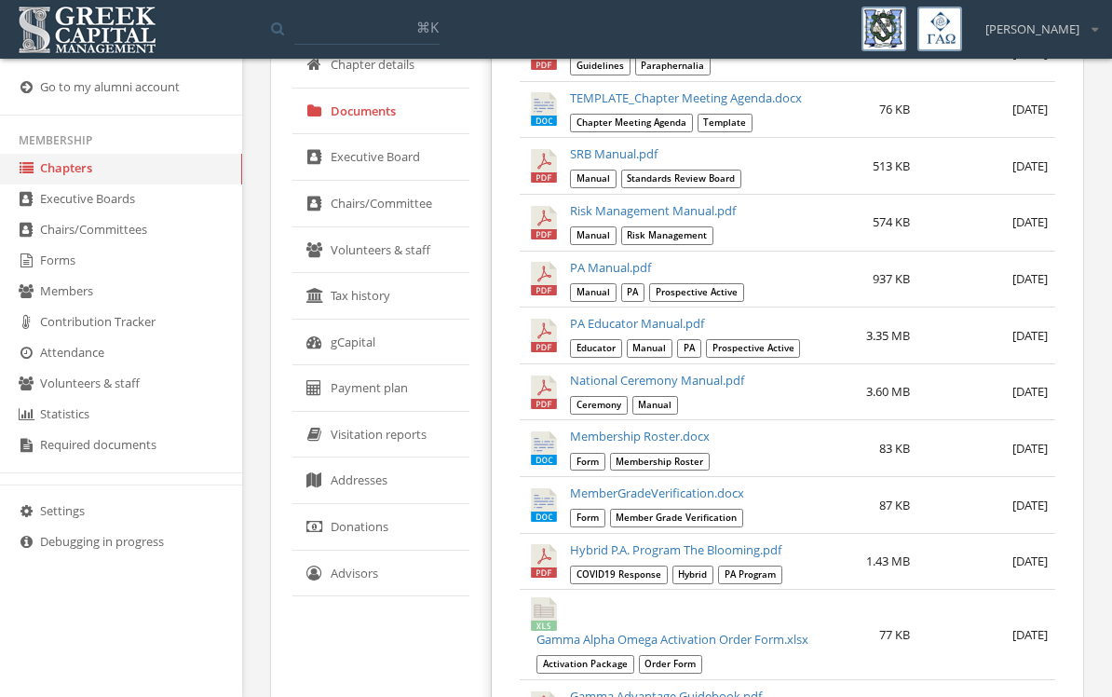
click at [395, 518] on link "Donations" at bounding box center [380, 527] width 177 height 47
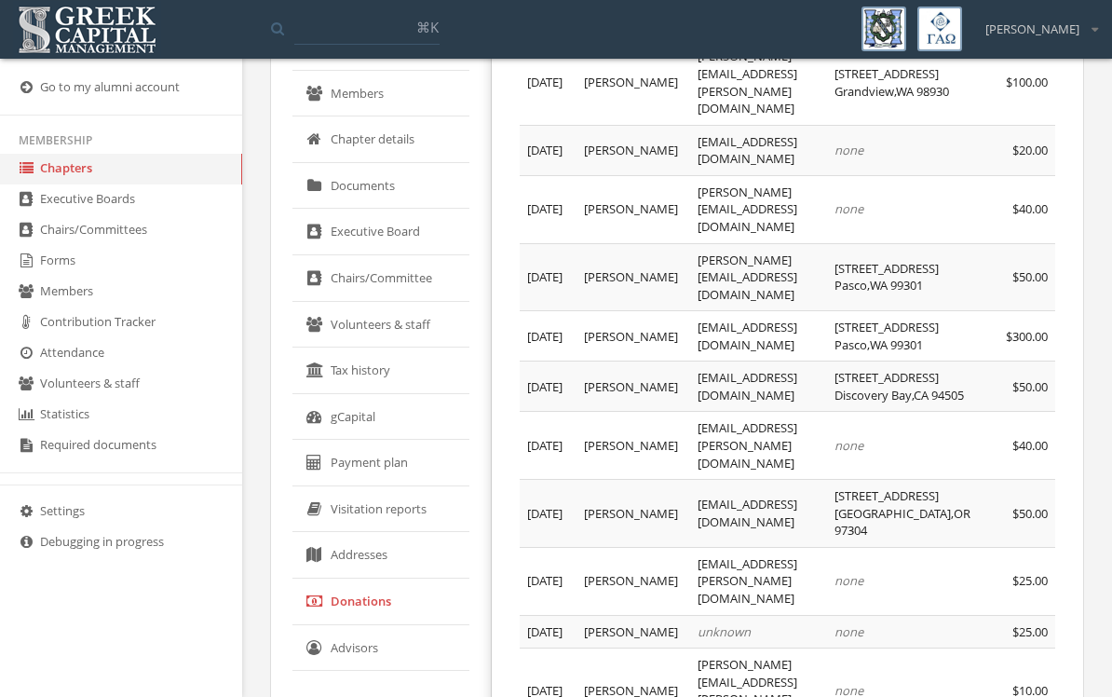
scroll to position [270, 0]
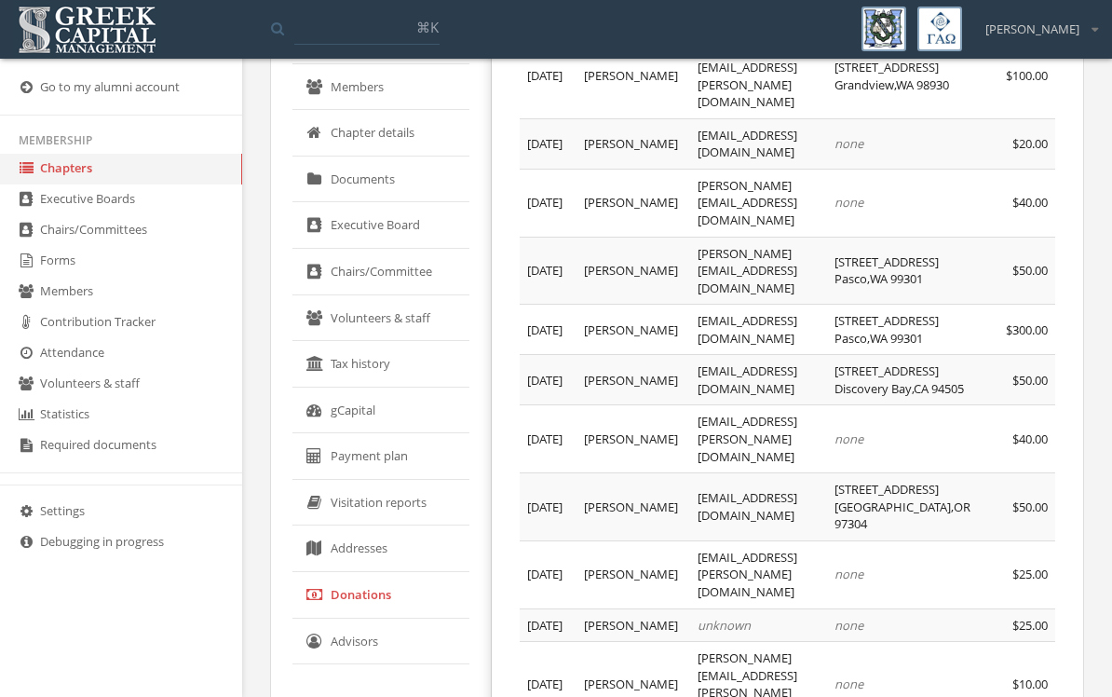
click at [400, 494] on link "Visitation reports" at bounding box center [380, 503] width 177 height 47
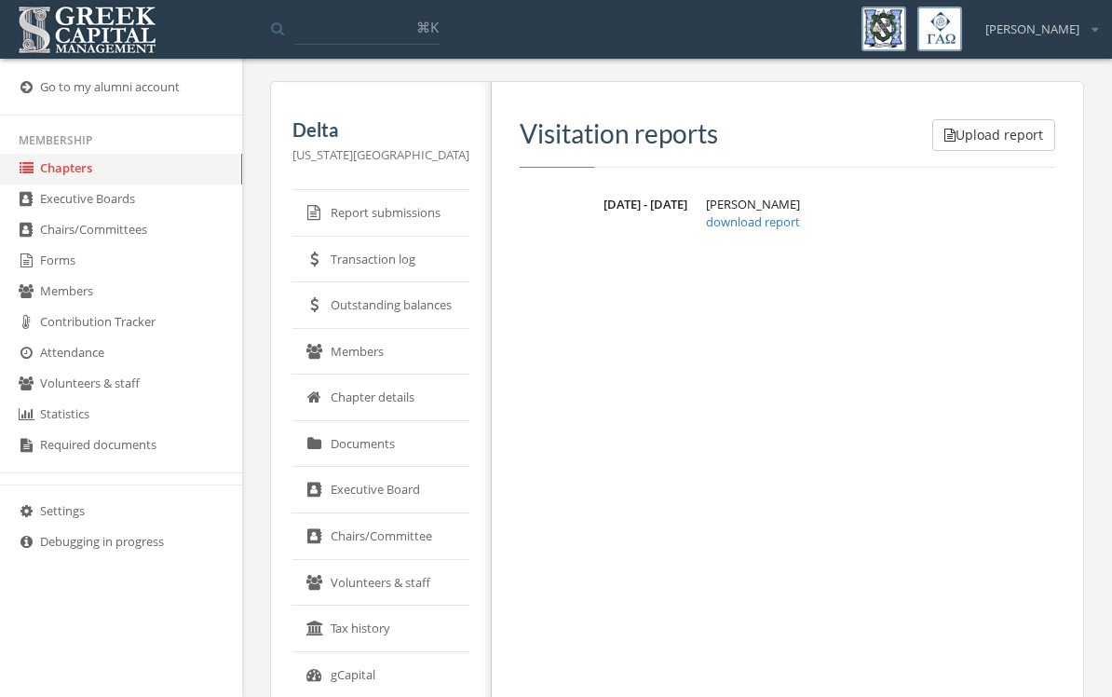
scroll to position [7, 0]
click at [88, 296] on link "Members" at bounding box center [121, 292] width 242 height 31
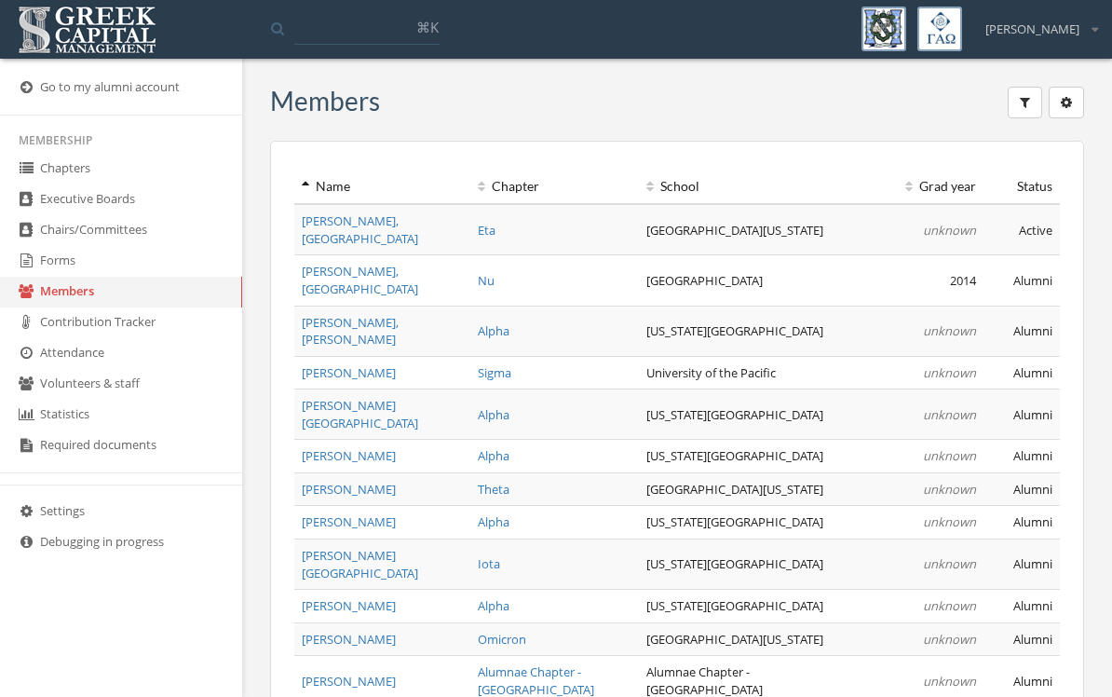
click at [47, 183] on link "Chapters" at bounding box center [121, 169] width 242 height 31
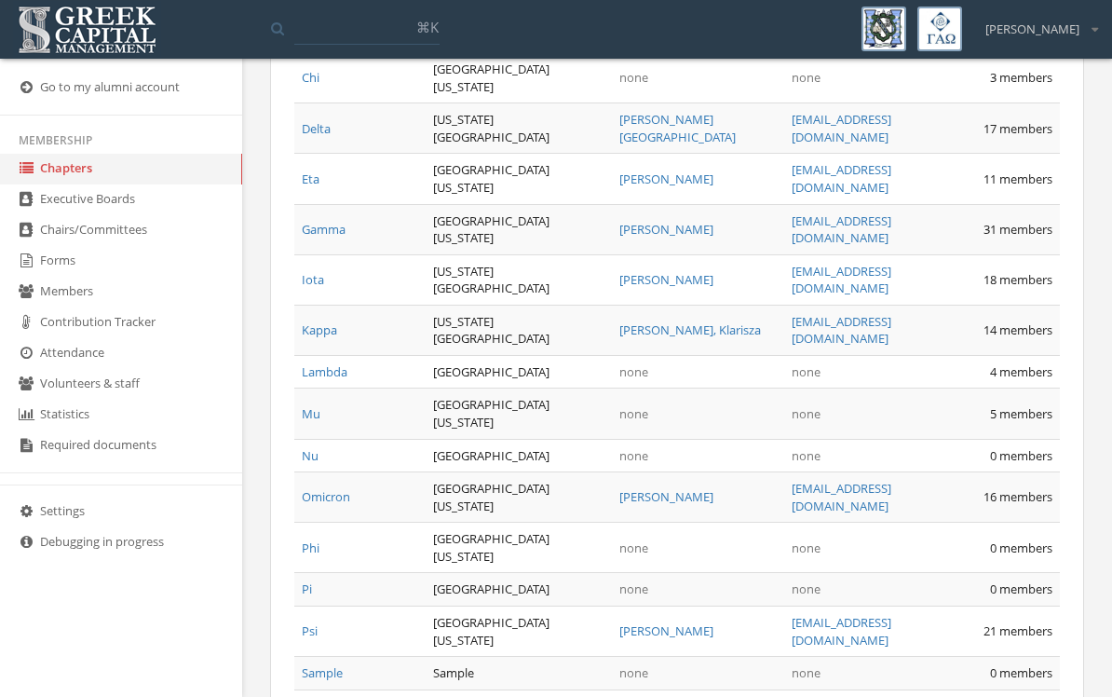
scroll to position [1281, 0]
click at [315, 136] on link "Delta" at bounding box center [316, 127] width 29 height 17
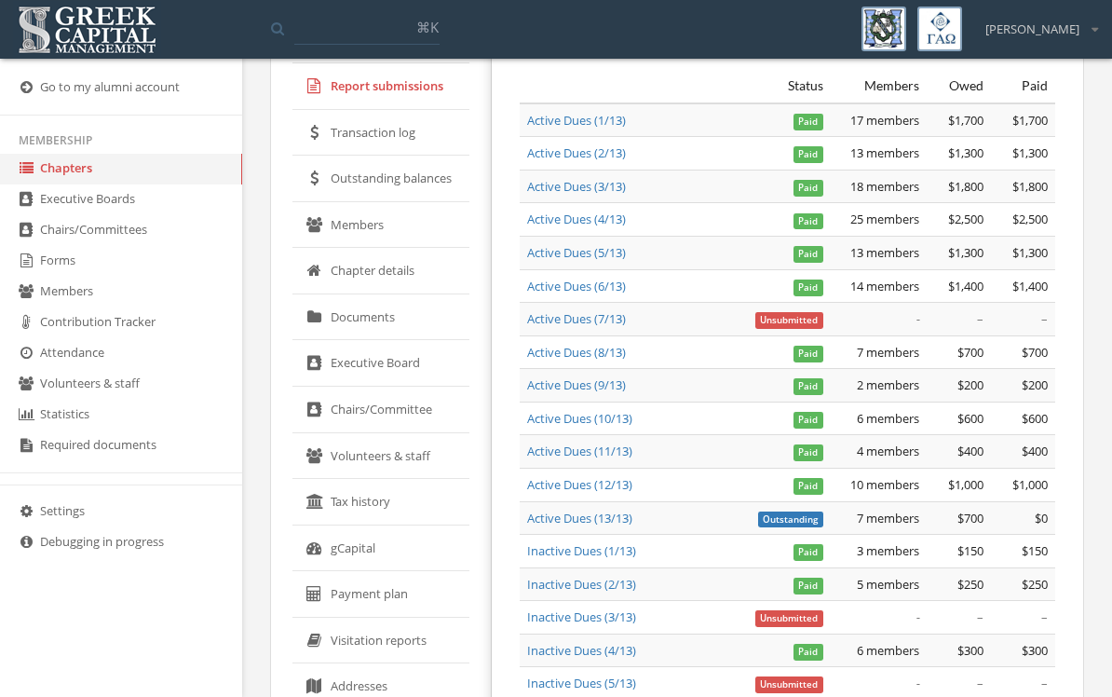
scroll to position [121, 0]
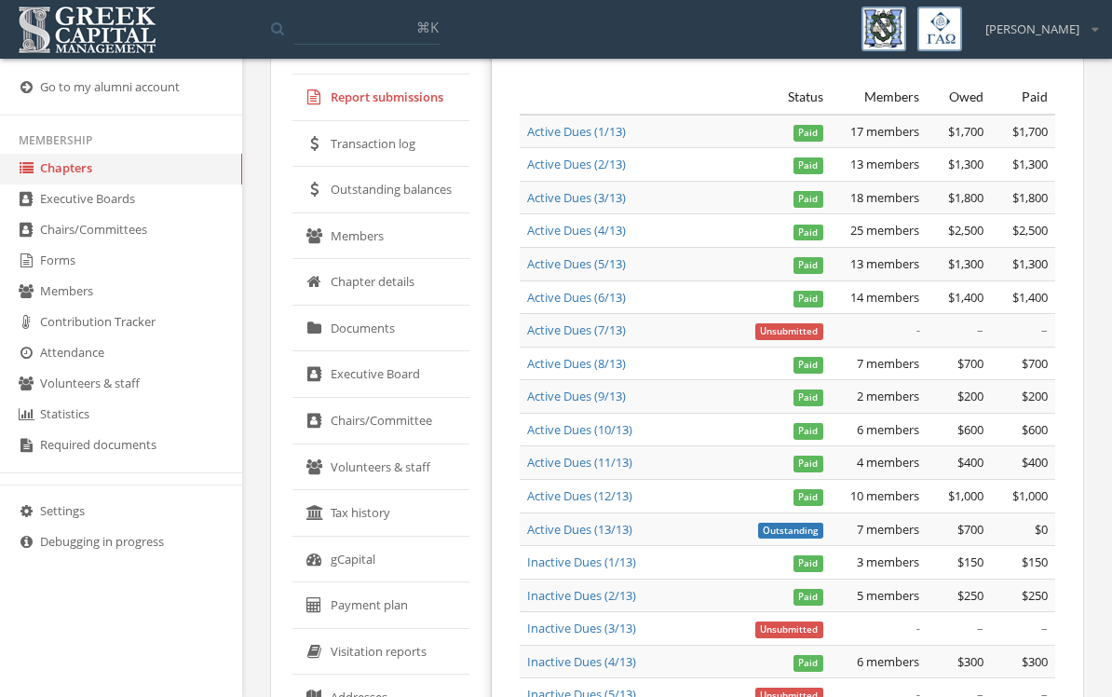
click at [332, 232] on link "Members" at bounding box center [380, 236] width 177 height 47
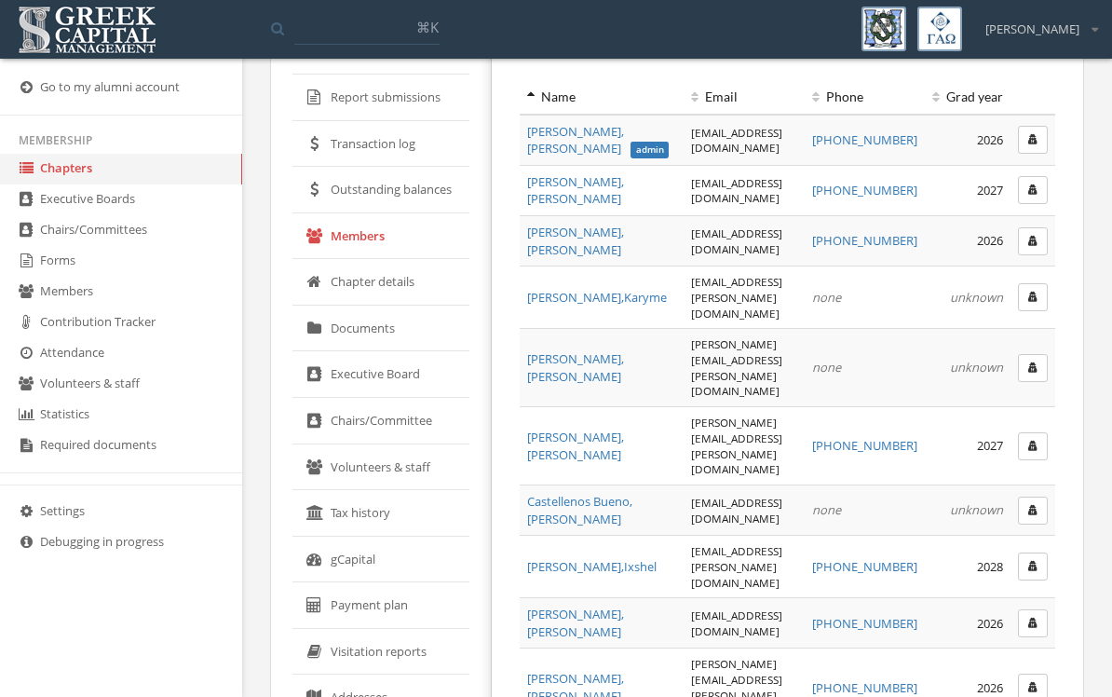
click at [331, 249] on link "Members" at bounding box center [380, 236] width 177 height 47
click at [1034, 141] on icon "button" at bounding box center [1032, 139] width 9 height 11
